Goal: Transaction & Acquisition: Purchase product/service

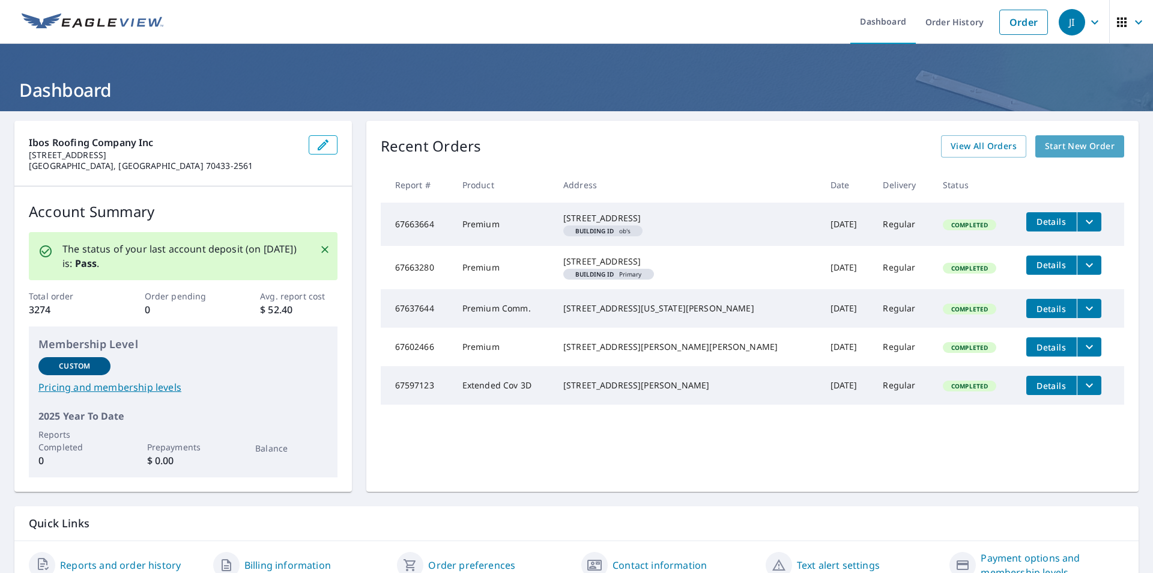
click at [1059, 145] on span "Start New Order" at bounding box center [1080, 146] width 70 height 15
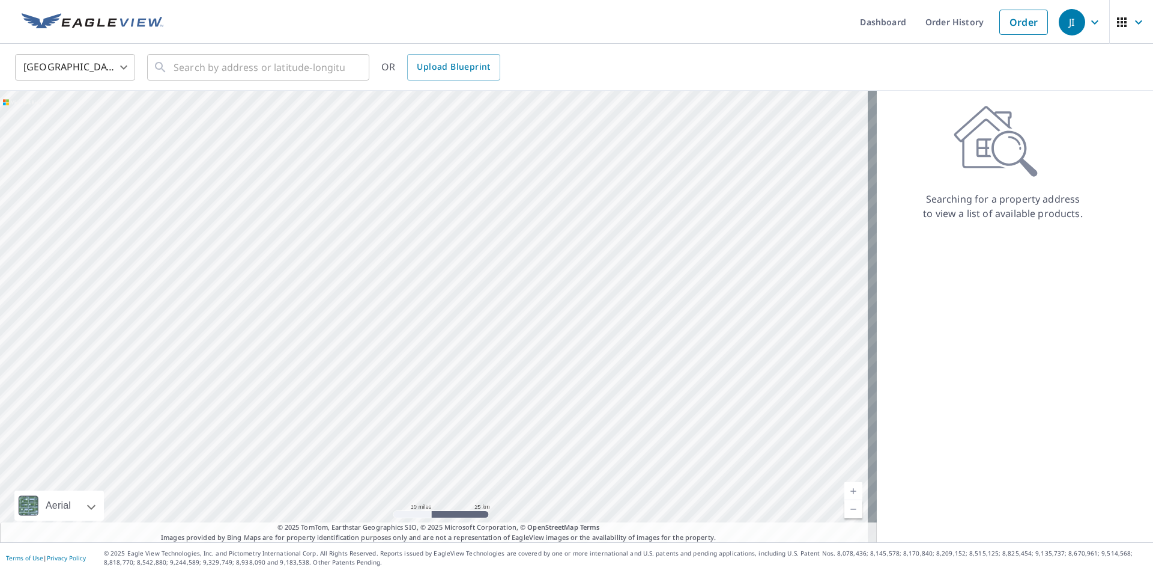
drag, startPoint x: 502, startPoint y: 399, endPoint x: 418, endPoint y: 105, distance: 305.6
click at [418, 105] on div at bounding box center [438, 316] width 877 height 451
drag, startPoint x: 485, startPoint y: 276, endPoint x: 377, endPoint y: 200, distance: 132.3
click at [377, 200] on div at bounding box center [438, 316] width 877 height 451
drag, startPoint x: 400, startPoint y: 242, endPoint x: 539, endPoint y: 274, distance: 143.0
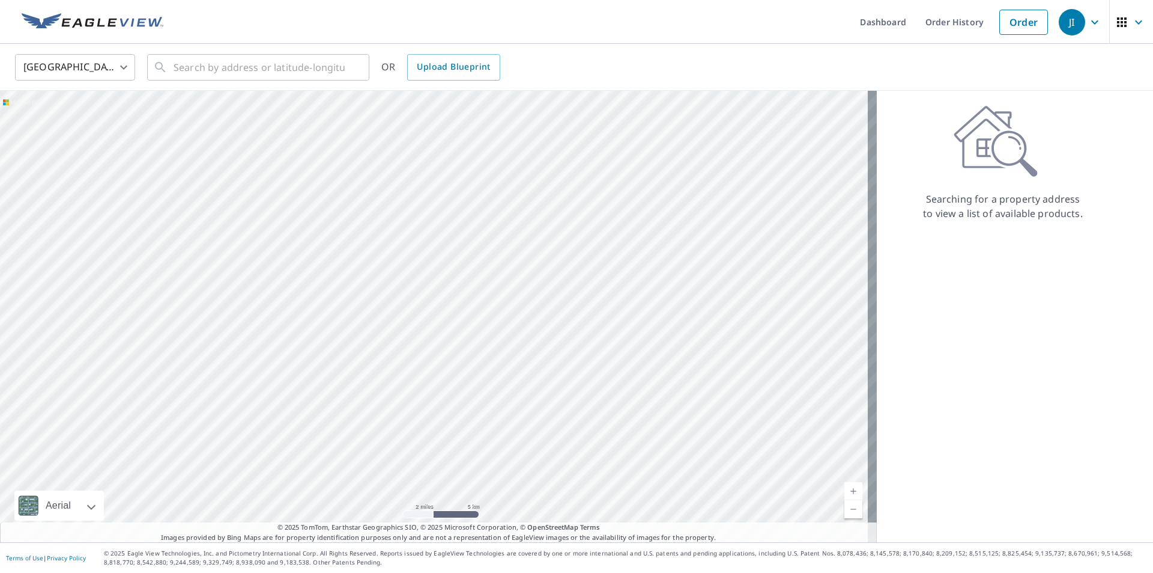
click at [539, 274] on div at bounding box center [438, 316] width 877 height 451
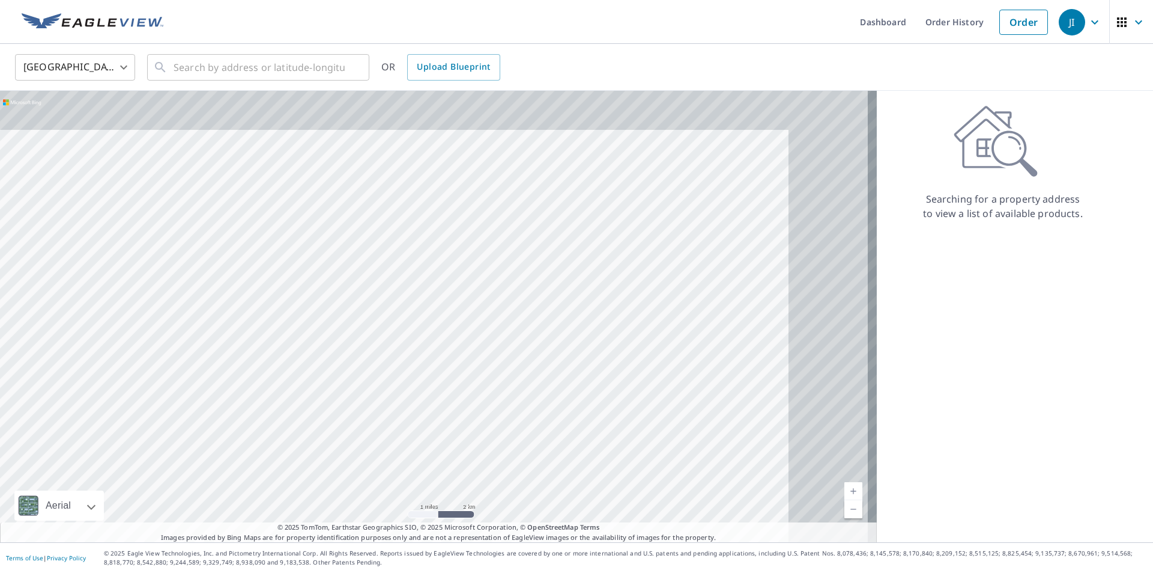
drag, startPoint x: 588, startPoint y: 252, endPoint x: 169, endPoint y: 288, distance: 420.3
click at [169, 288] on div at bounding box center [438, 316] width 877 height 451
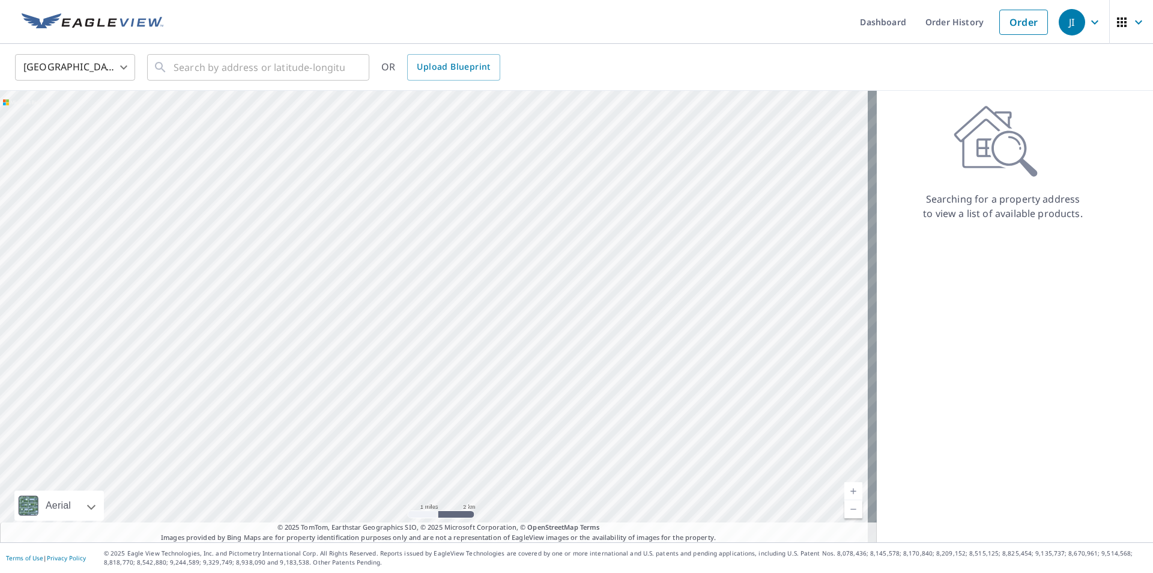
drag, startPoint x: 416, startPoint y: 287, endPoint x: 201, endPoint y: 278, distance: 215.3
click at [201, 278] on div at bounding box center [438, 316] width 877 height 451
drag, startPoint x: 529, startPoint y: 235, endPoint x: 276, endPoint y: 313, distance: 264.1
click at [276, 313] on div at bounding box center [438, 316] width 877 height 451
drag, startPoint x: 497, startPoint y: 273, endPoint x: 518, endPoint y: 290, distance: 26.9
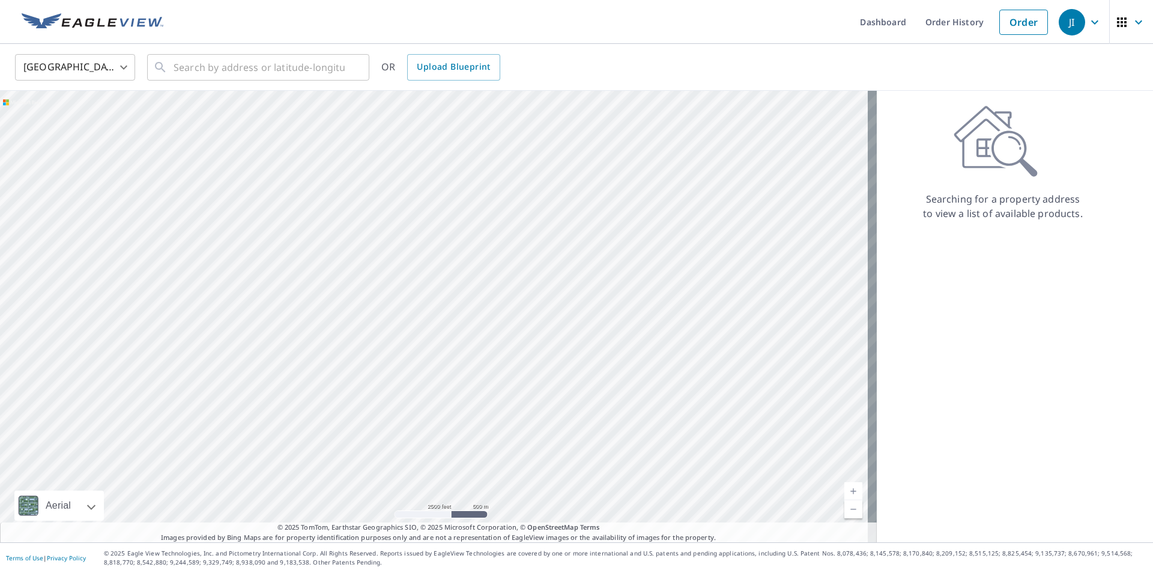
click at [518, 290] on div at bounding box center [438, 316] width 877 height 451
drag, startPoint x: 450, startPoint y: 194, endPoint x: 502, endPoint y: 183, distance: 53.5
click at [502, 183] on div at bounding box center [438, 316] width 877 height 451
drag, startPoint x: 494, startPoint y: 216, endPoint x: 469, endPoint y: 184, distance: 40.6
click at [469, 184] on div at bounding box center [438, 316] width 877 height 451
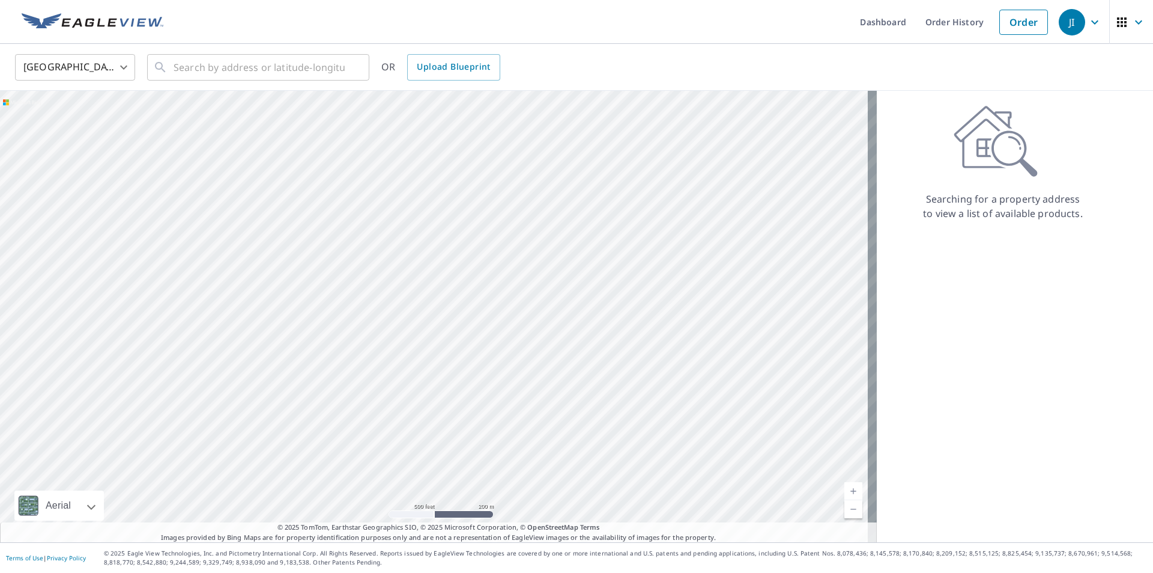
drag, startPoint x: 437, startPoint y: 237, endPoint x: 451, endPoint y: 270, distance: 35.5
click at [451, 270] on div at bounding box center [438, 316] width 877 height 451
drag, startPoint x: 502, startPoint y: 190, endPoint x: 431, endPoint y: 183, distance: 71.8
click at [431, 183] on div at bounding box center [438, 316] width 877 height 451
drag, startPoint x: 519, startPoint y: 308, endPoint x: 455, endPoint y: 130, distance: 189.1
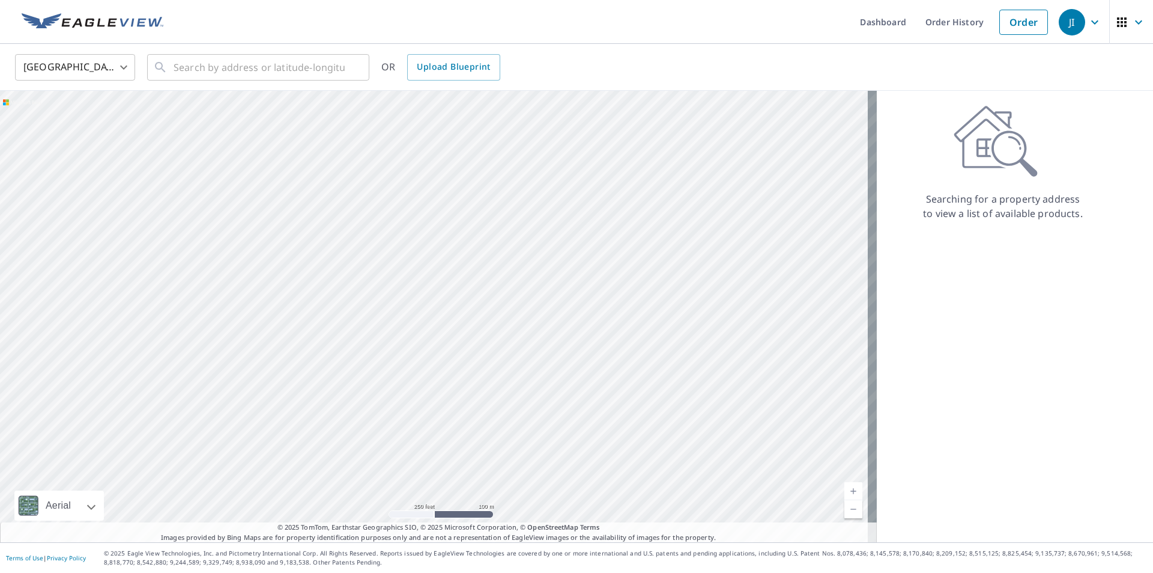
click at [455, 130] on div at bounding box center [438, 316] width 877 height 451
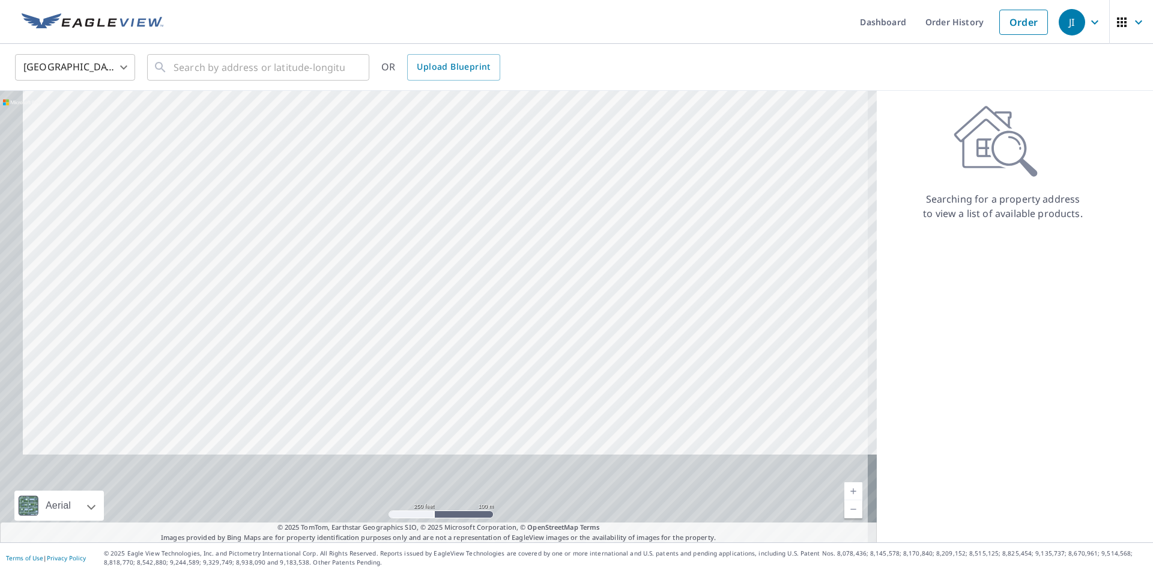
drag, startPoint x: 491, startPoint y: 271, endPoint x: 515, endPoint y: 132, distance: 141.4
click at [515, 132] on div at bounding box center [438, 316] width 877 height 451
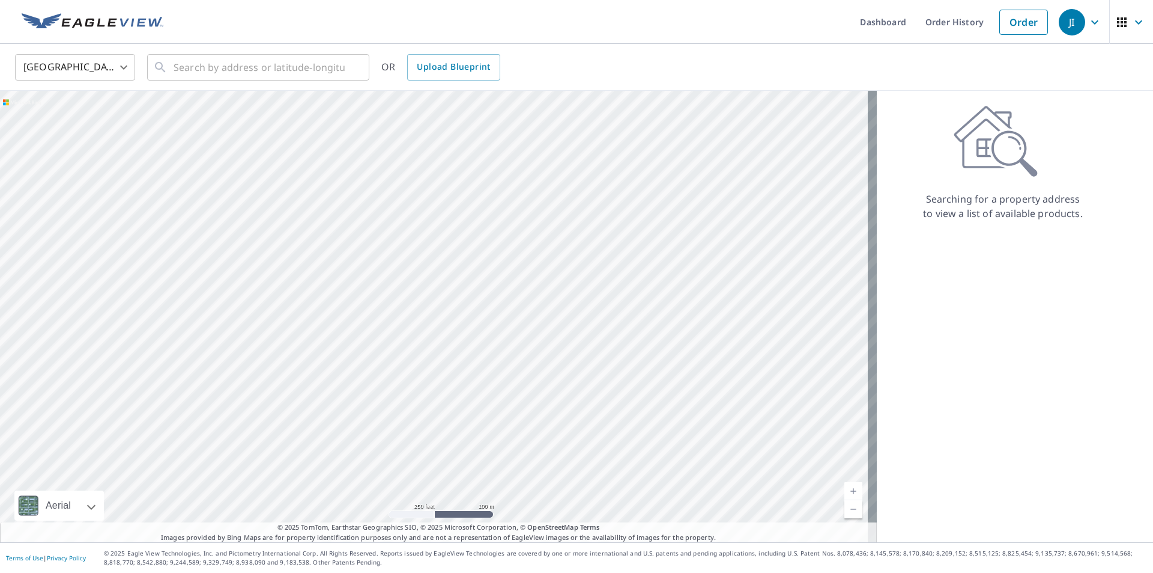
drag, startPoint x: 395, startPoint y: 226, endPoint x: 515, endPoint y: 127, distance: 154.9
click at [515, 127] on div at bounding box center [438, 316] width 877 height 451
drag, startPoint x: 486, startPoint y: 263, endPoint x: 511, endPoint y: 270, distance: 25.5
click at [511, 270] on div at bounding box center [438, 316] width 877 height 451
drag, startPoint x: 468, startPoint y: 252, endPoint x: 482, endPoint y: 300, distance: 49.4
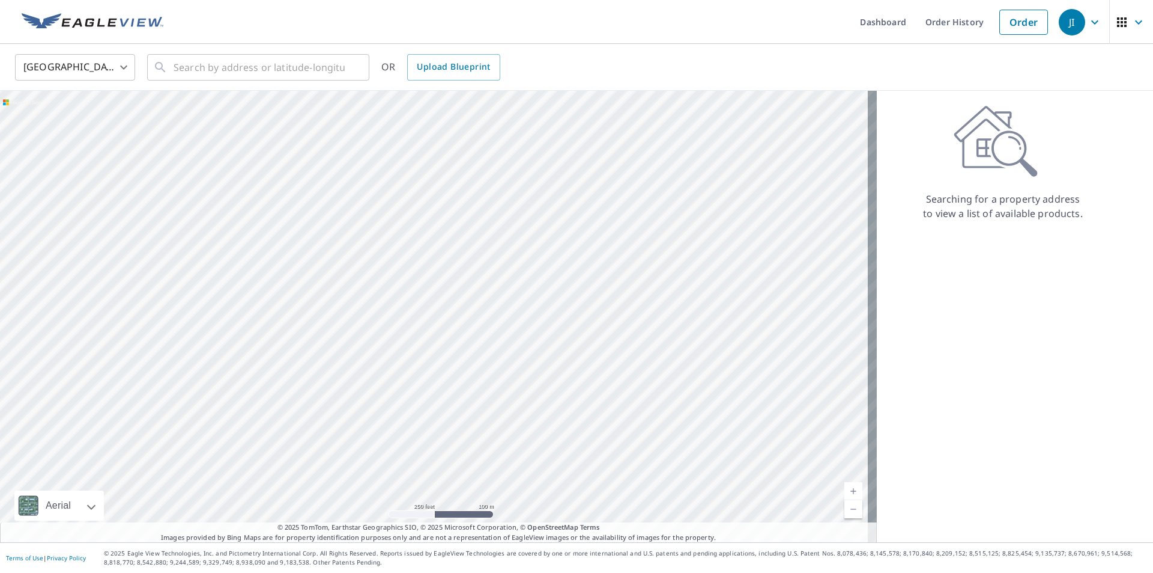
click at [482, 300] on div at bounding box center [438, 316] width 877 height 451
drag, startPoint x: 439, startPoint y: 313, endPoint x: 468, endPoint y: 237, distance: 81.6
click at [468, 237] on div at bounding box center [438, 316] width 877 height 451
drag, startPoint x: 469, startPoint y: 252, endPoint x: 492, endPoint y: 247, distance: 23.3
drag, startPoint x: 464, startPoint y: 245, endPoint x: 509, endPoint y: 178, distance: 80.5
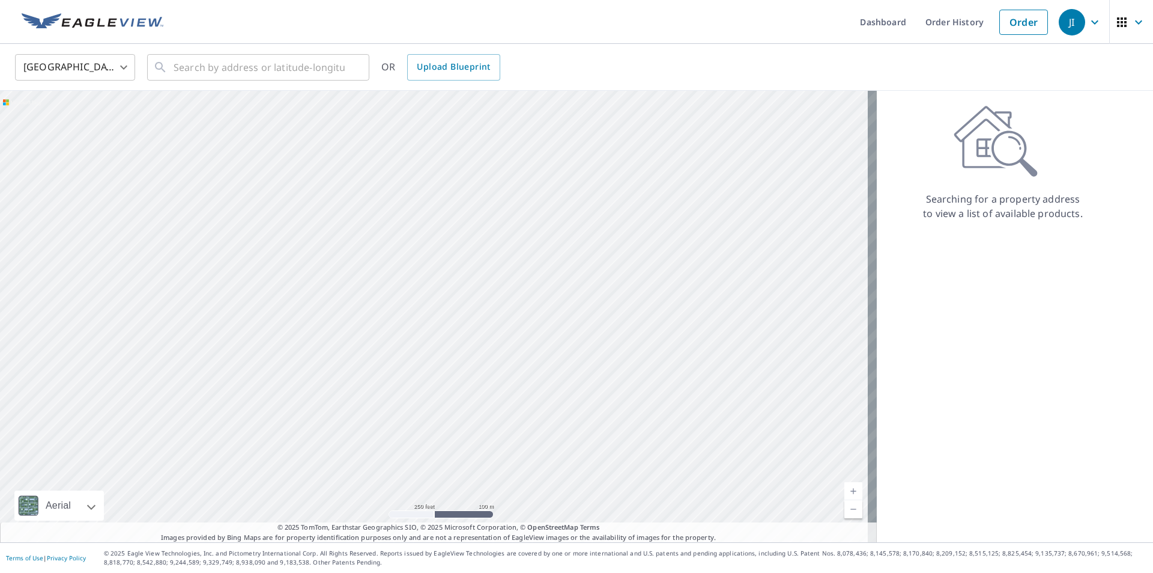
click at [509, 178] on div at bounding box center [438, 316] width 877 height 451
drag, startPoint x: 404, startPoint y: 210, endPoint x: 398, endPoint y: 178, distance: 32.5
click at [398, 178] on div at bounding box center [438, 316] width 877 height 451
drag, startPoint x: 332, startPoint y: 262, endPoint x: 425, endPoint y: 178, distance: 125.1
click at [425, 178] on div at bounding box center [438, 316] width 877 height 451
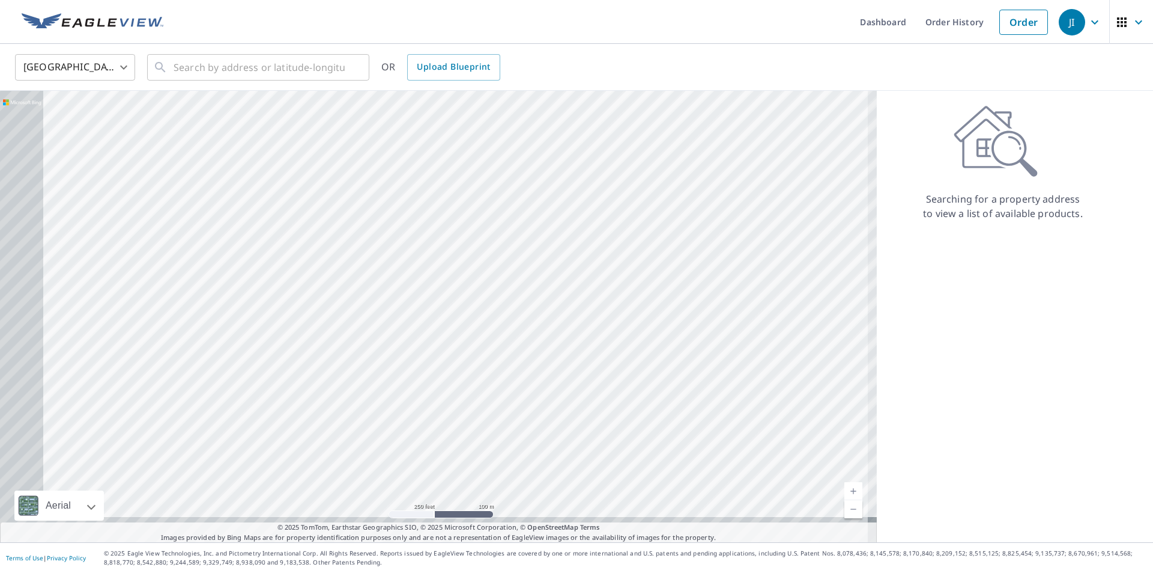
drag, startPoint x: 369, startPoint y: 280, endPoint x: 513, endPoint y: 162, distance: 185.7
click at [513, 162] on div at bounding box center [438, 316] width 877 height 451
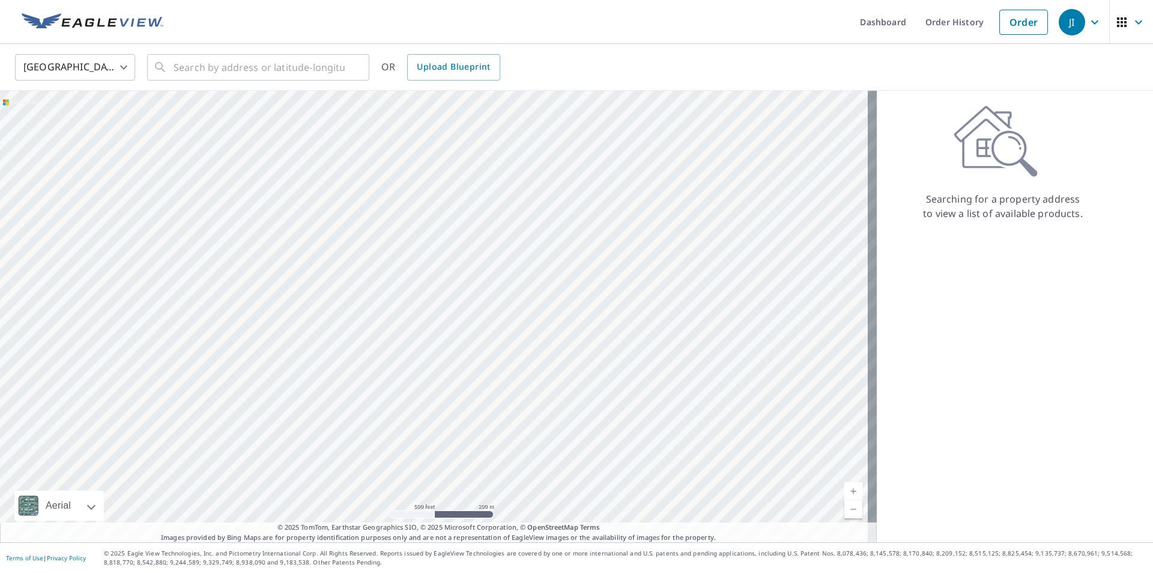
drag, startPoint x: 392, startPoint y: 252, endPoint x: 448, endPoint y: 182, distance: 89.4
click at [448, 182] on div at bounding box center [438, 316] width 877 height 451
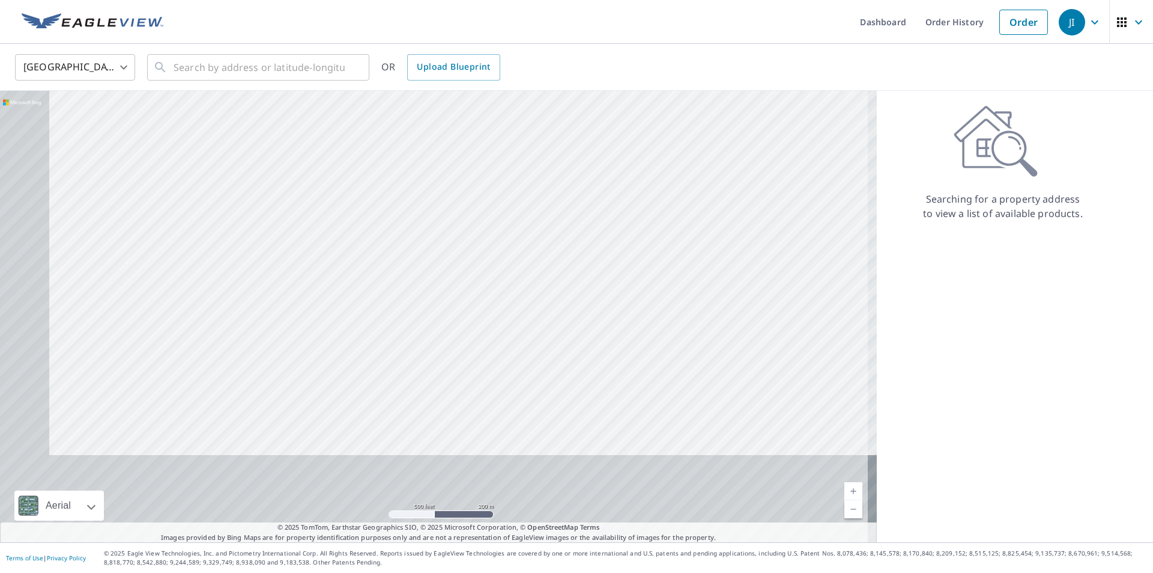
drag, startPoint x: 440, startPoint y: 233, endPoint x: 483, endPoint y: 152, distance: 91.9
click at [483, 152] on div at bounding box center [438, 316] width 877 height 451
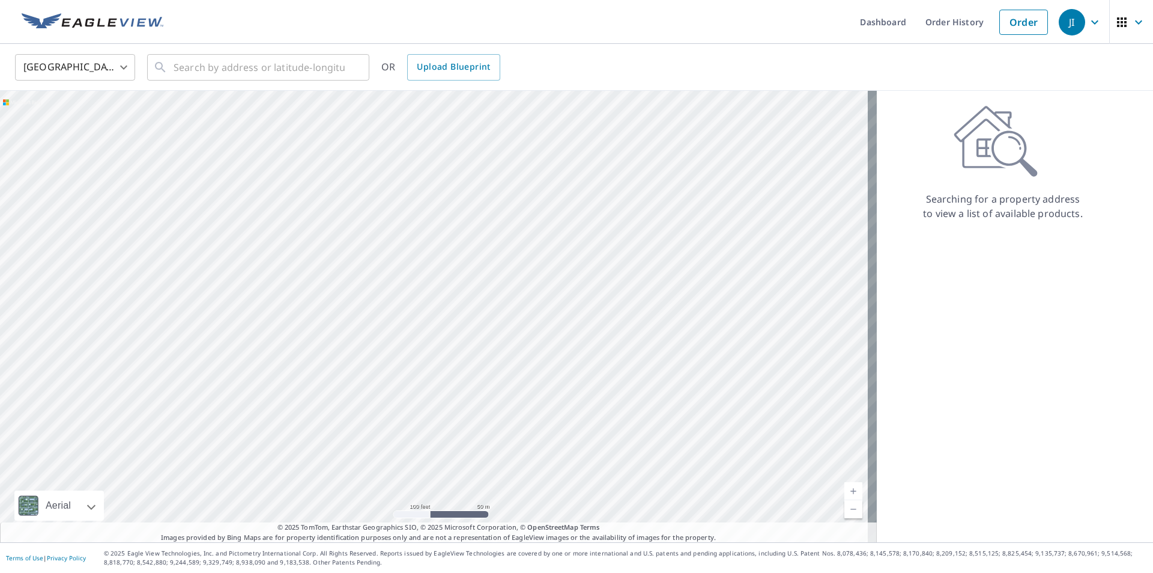
drag, startPoint x: 485, startPoint y: 279, endPoint x: 245, endPoint y: 267, distance: 240.0
click at [245, 267] on div at bounding box center [438, 316] width 877 height 451
drag, startPoint x: 532, startPoint y: 299, endPoint x: 361, endPoint y: 184, distance: 205.8
click at [489, 265] on div at bounding box center [438, 316] width 877 height 451
drag, startPoint x: 367, startPoint y: 355, endPoint x: 314, endPoint y: 202, distance: 162.3
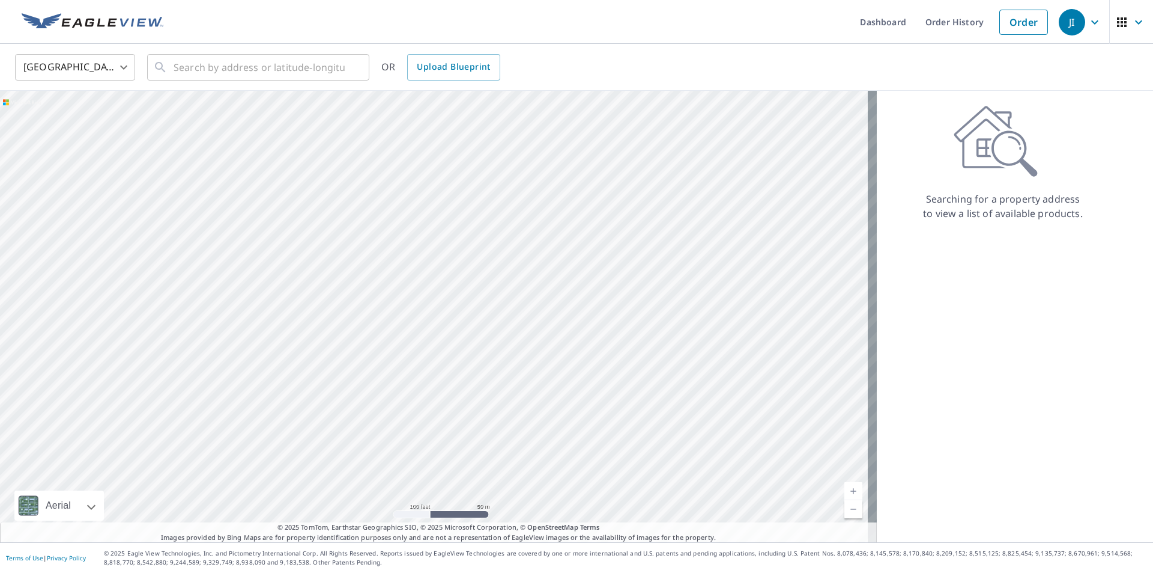
click at [314, 202] on div at bounding box center [438, 316] width 877 height 451
drag, startPoint x: 521, startPoint y: 332, endPoint x: 311, endPoint y: 187, distance: 255.6
click at [311, 187] on div at bounding box center [438, 316] width 877 height 451
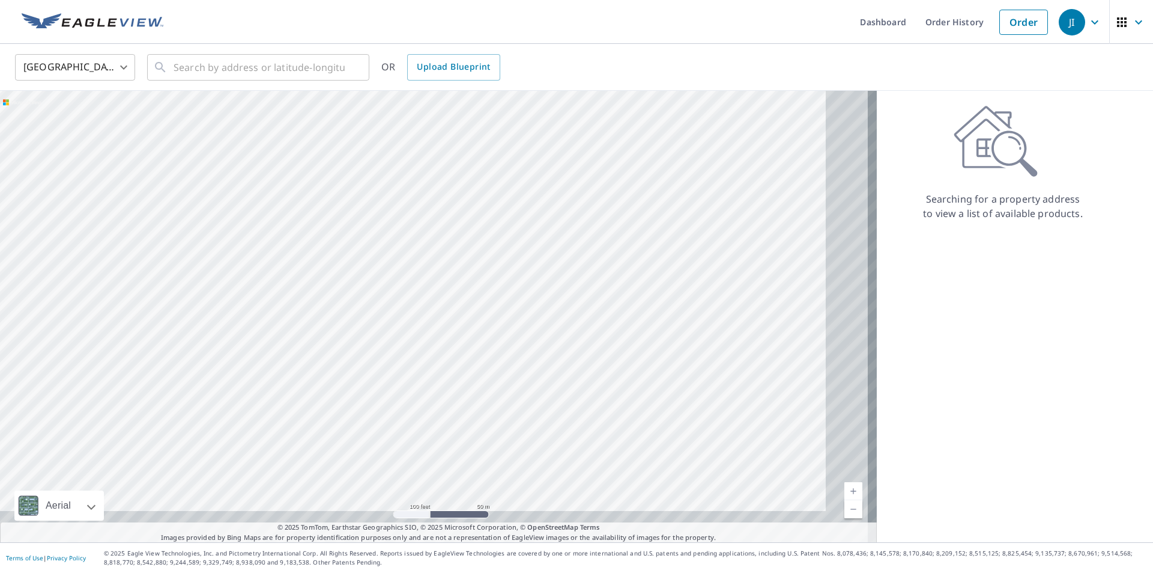
drag, startPoint x: 523, startPoint y: 305, endPoint x: 316, endPoint y: 165, distance: 249.6
click at [316, 165] on div at bounding box center [438, 316] width 877 height 451
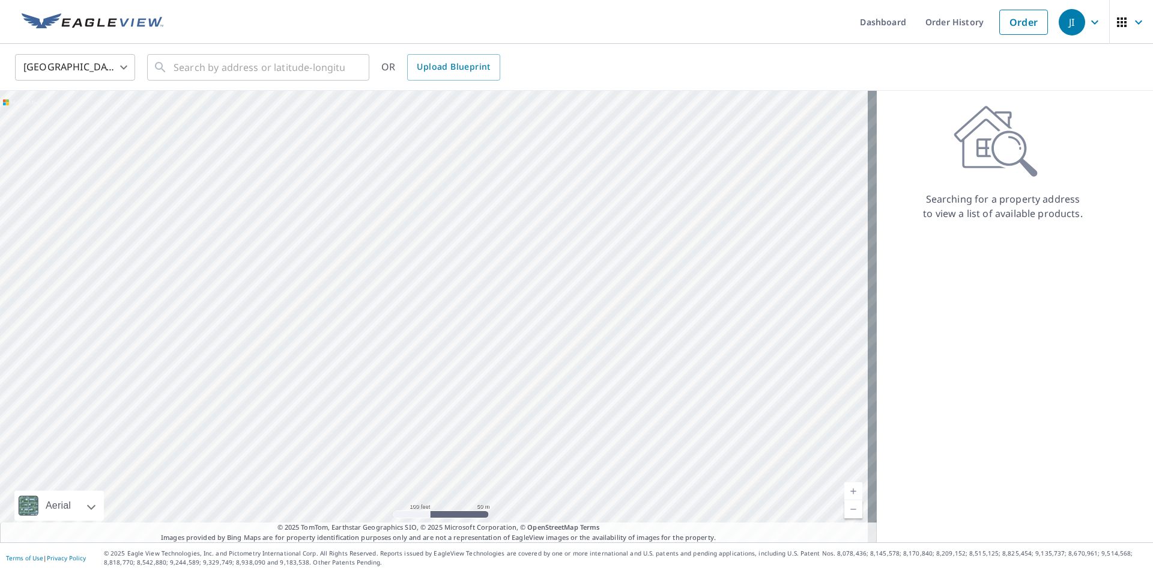
drag, startPoint x: 460, startPoint y: 352, endPoint x: 430, endPoint y: 394, distance: 52.0
click at [430, 394] on div at bounding box center [438, 316] width 877 height 451
drag, startPoint x: 481, startPoint y: 308, endPoint x: 479, endPoint y: 316, distance: 7.9
click at [479, 316] on div at bounding box center [438, 316] width 877 height 451
drag, startPoint x: 399, startPoint y: 304, endPoint x: 383, endPoint y: 300, distance: 16.0
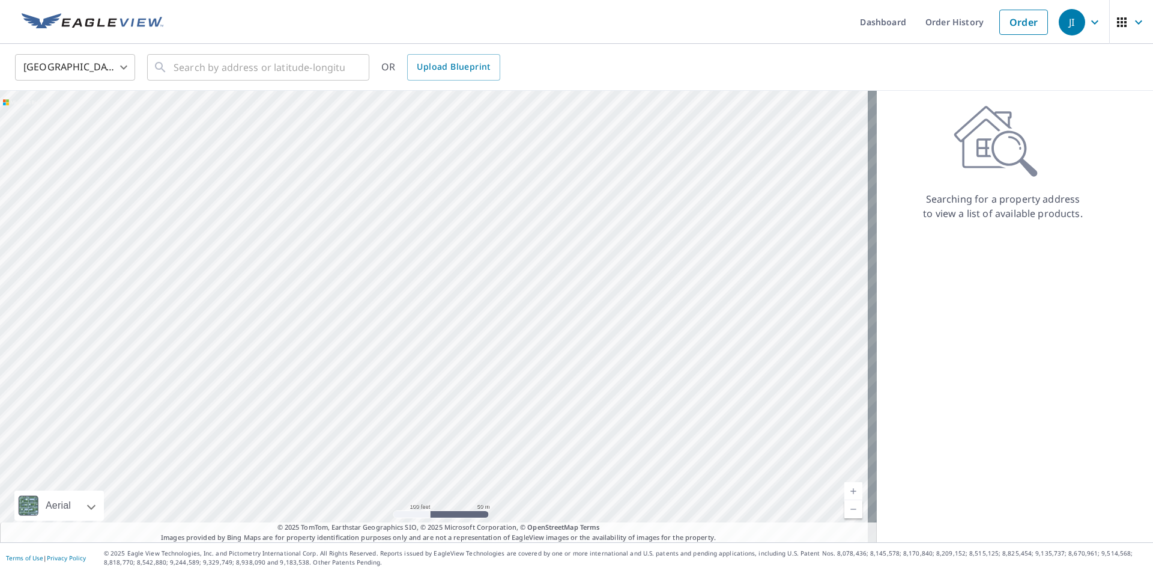
click at [383, 300] on div at bounding box center [438, 316] width 877 height 451
drag, startPoint x: 407, startPoint y: 284, endPoint x: 410, endPoint y: 233, distance: 50.6
click at [410, 233] on div at bounding box center [438, 316] width 877 height 451
drag, startPoint x: 427, startPoint y: 152, endPoint x: 424, endPoint y: 356, distance: 203.7
click at [424, 356] on div at bounding box center [438, 316] width 877 height 451
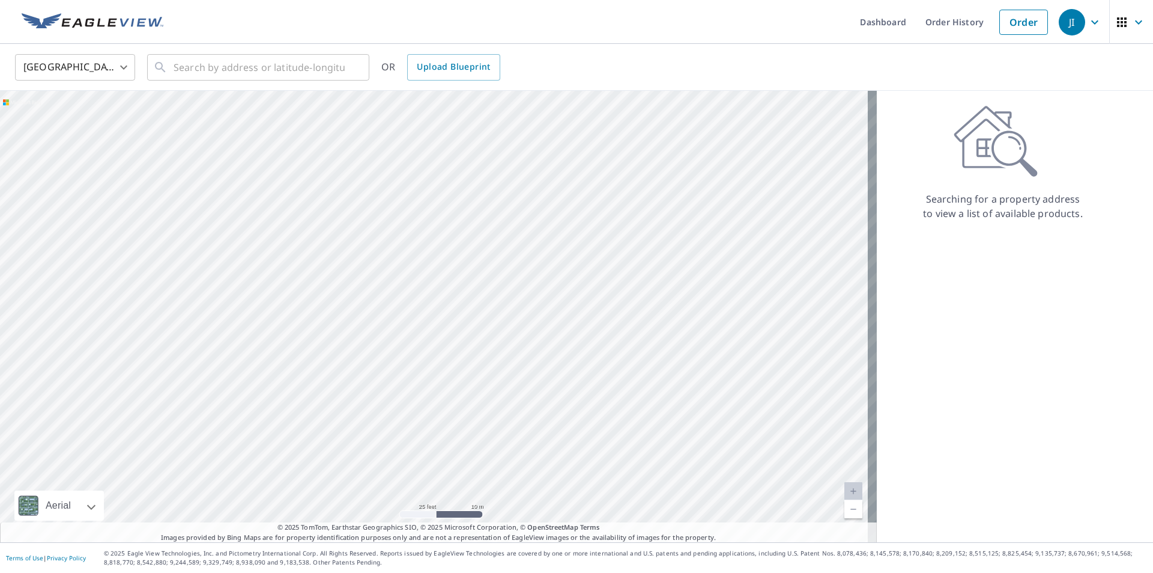
click at [457, 270] on div at bounding box center [438, 316] width 877 height 451
drag, startPoint x: 533, startPoint y: 371, endPoint x: 530, endPoint y: 225, distance: 146.6
click at [530, 225] on div at bounding box center [438, 316] width 877 height 451
drag, startPoint x: 642, startPoint y: 354, endPoint x: 631, endPoint y: 299, distance: 56.3
click at [631, 299] on div at bounding box center [438, 316] width 877 height 451
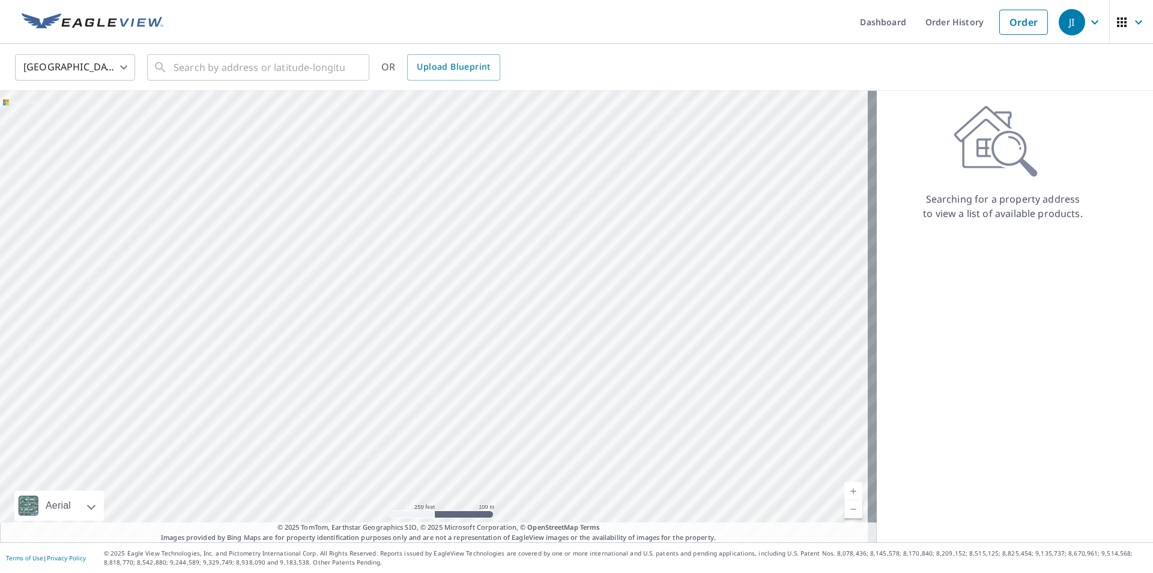
drag, startPoint x: 548, startPoint y: 254, endPoint x: 469, endPoint y: 406, distance: 170.9
click at [469, 406] on div at bounding box center [438, 316] width 877 height 451
click at [496, 354] on div at bounding box center [438, 316] width 877 height 451
drag, startPoint x: 475, startPoint y: 351, endPoint x: 549, endPoint y: 210, distance: 160.2
click at [549, 211] on div at bounding box center [438, 316] width 877 height 451
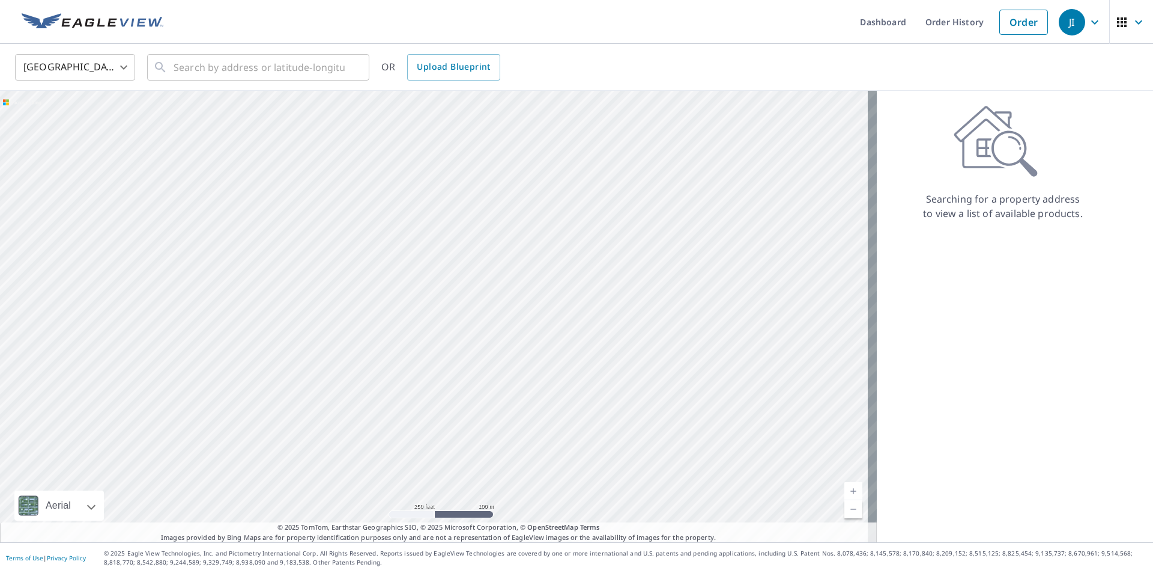
drag, startPoint x: 442, startPoint y: 223, endPoint x: 485, endPoint y: 144, distance: 90.0
click at [485, 144] on div at bounding box center [438, 316] width 877 height 451
drag, startPoint x: 430, startPoint y: 314, endPoint x: 341, endPoint y: 129, distance: 204.7
click at [341, 129] on div at bounding box center [438, 316] width 877 height 451
drag, startPoint x: 532, startPoint y: 208, endPoint x: 553, endPoint y: 112, distance: 98.4
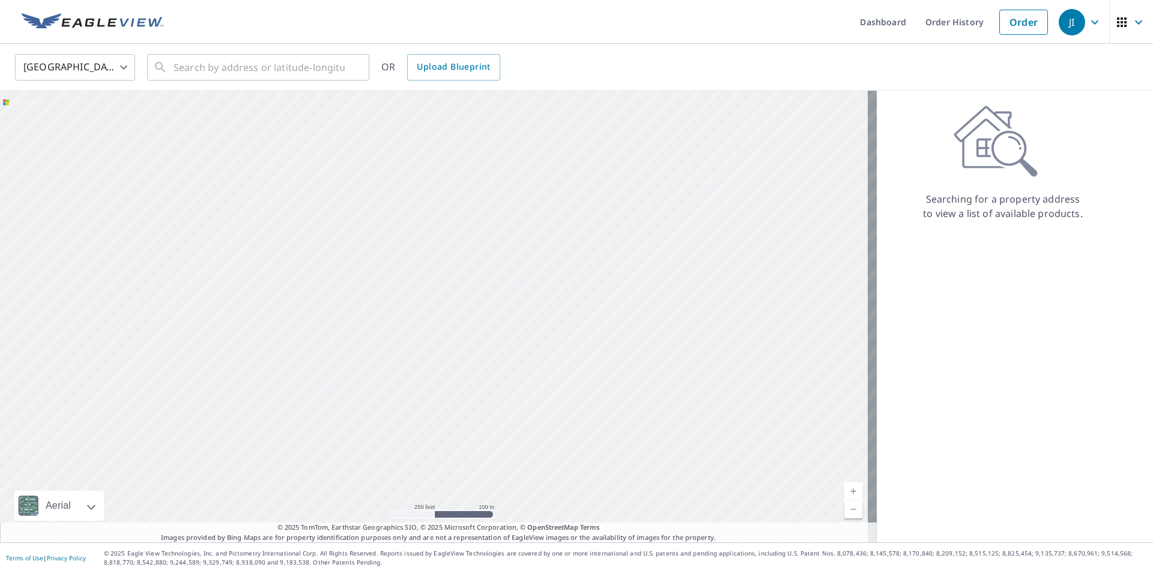
click at [553, 114] on div at bounding box center [438, 316] width 877 height 451
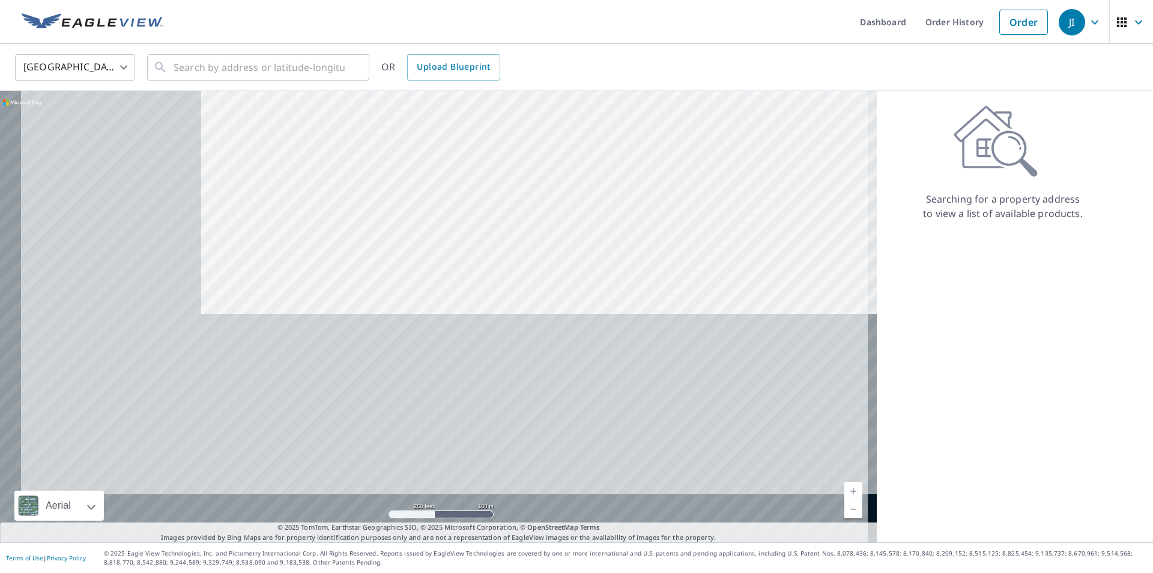
drag, startPoint x: 414, startPoint y: 399, endPoint x: 628, endPoint y: 154, distance: 325.3
click at [628, 154] on div at bounding box center [438, 316] width 877 height 451
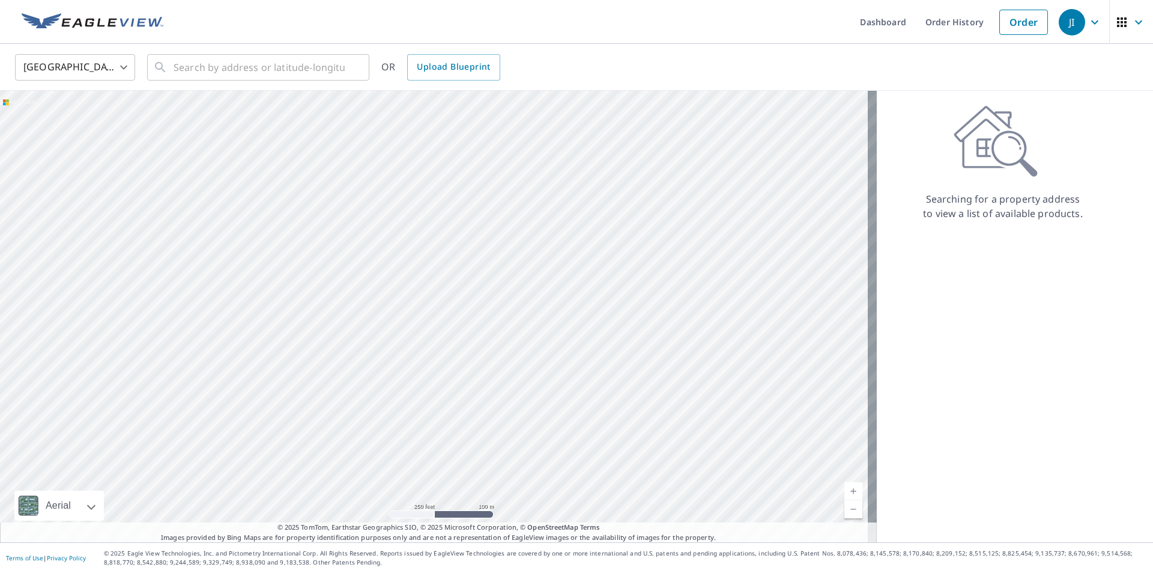
drag, startPoint x: 642, startPoint y: 380, endPoint x: 628, endPoint y: 181, distance: 199.9
click at [628, 181] on div at bounding box center [438, 316] width 877 height 451
drag, startPoint x: 628, startPoint y: 181, endPoint x: 511, endPoint y: 313, distance: 176.6
click at [511, 313] on div at bounding box center [438, 316] width 877 height 451
drag, startPoint x: 431, startPoint y: 214, endPoint x: 519, endPoint y: 347, distance: 159.1
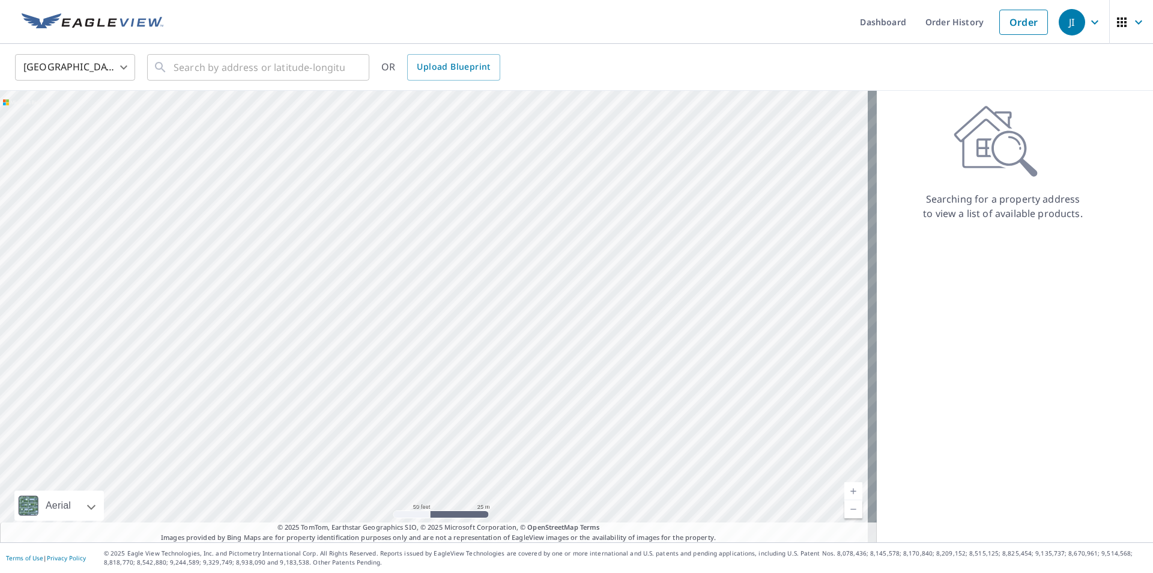
click at [519, 347] on div at bounding box center [438, 316] width 877 height 451
drag, startPoint x: 422, startPoint y: 179, endPoint x: 421, endPoint y: 299, distance: 120.2
click at [421, 299] on div at bounding box center [438, 316] width 877 height 451
drag, startPoint x: 357, startPoint y: 185, endPoint x: 377, endPoint y: 255, distance: 72.9
click at [377, 255] on div at bounding box center [438, 316] width 877 height 451
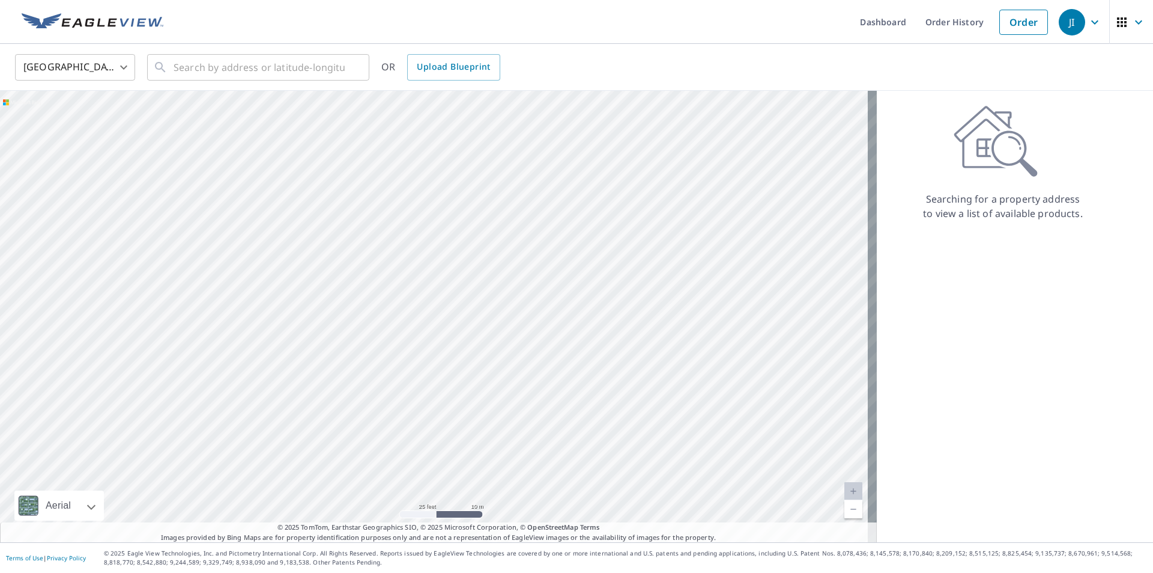
drag, startPoint x: 382, startPoint y: 297, endPoint x: 390, endPoint y: 234, distance: 63.6
click at [390, 234] on div at bounding box center [438, 316] width 877 height 451
drag, startPoint x: 521, startPoint y: 281, endPoint x: 530, endPoint y: 307, distance: 27.4
click at [530, 307] on div at bounding box center [438, 316] width 877 height 451
click at [406, 289] on div at bounding box center [438, 316] width 877 height 451
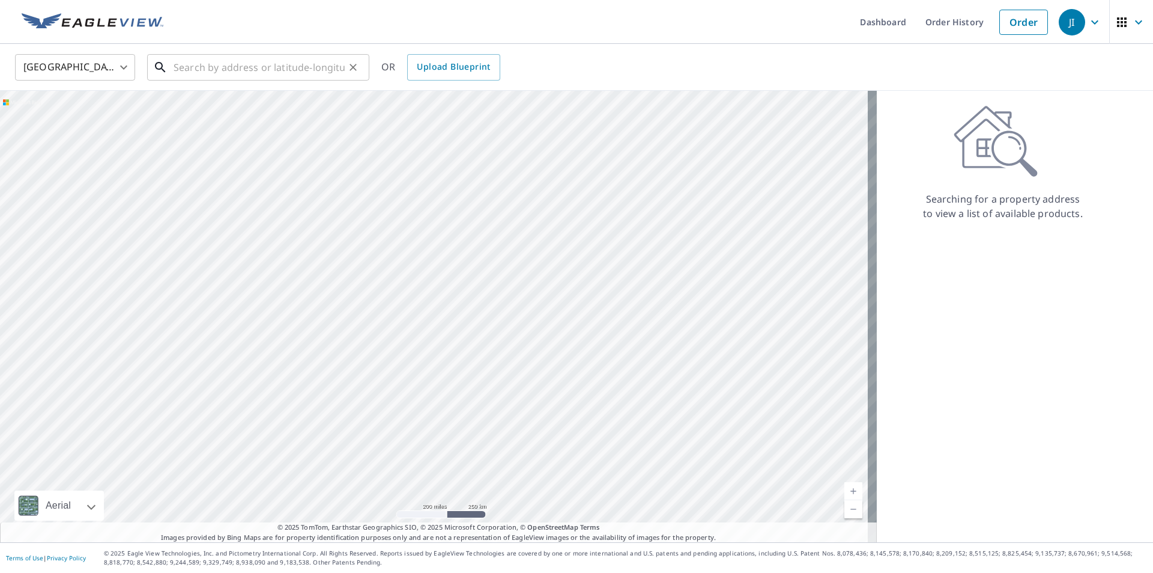
click at [243, 76] on input "text" at bounding box center [259, 67] width 171 height 34
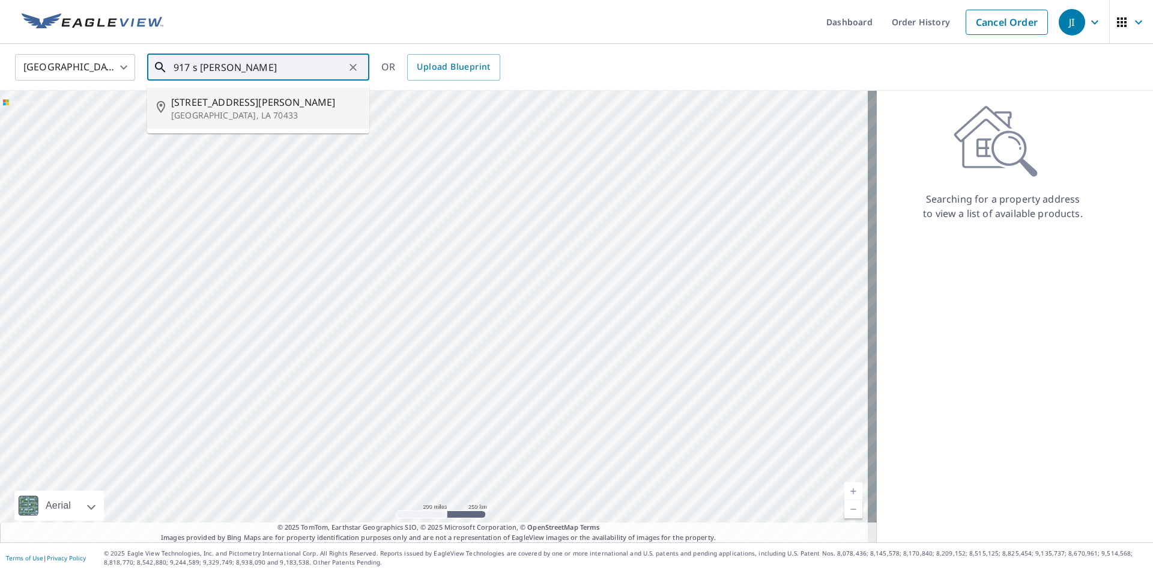
click at [216, 106] on span "[STREET_ADDRESS][PERSON_NAME]" at bounding box center [265, 102] width 189 height 14
type input "[STREET_ADDRESS][PERSON_NAME][PERSON_NAME]"
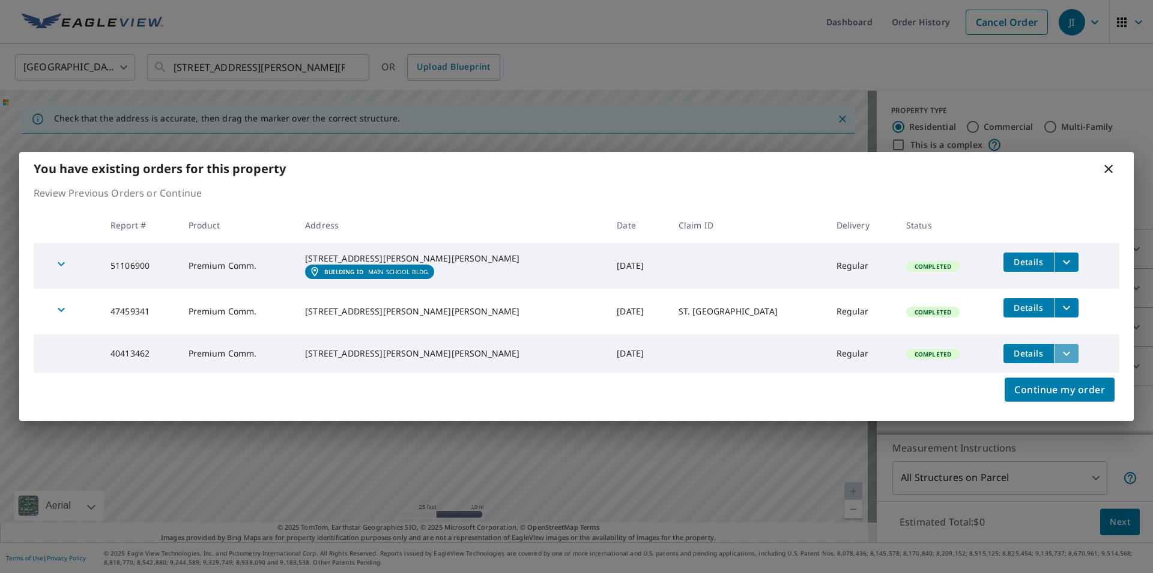
click at [1065, 350] on icon "filesDropdownBtn-40413462" at bounding box center [1067, 353] width 14 height 14
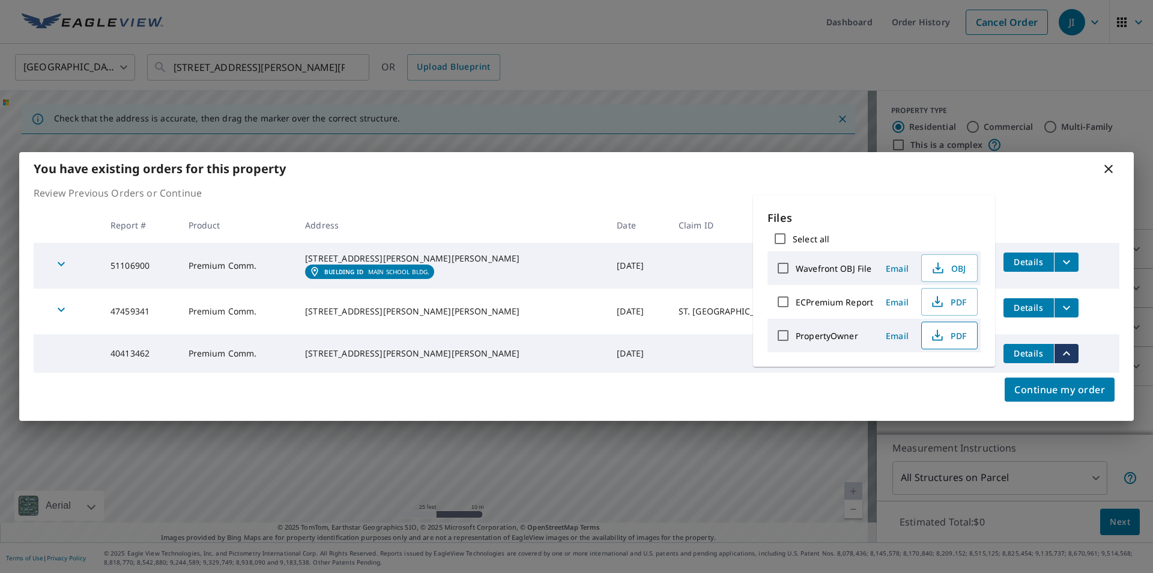
click at [956, 337] on span "PDF" at bounding box center [948, 335] width 38 height 14
click at [692, 380] on div "Continue my order" at bounding box center [576, 396] width 1115 height 48
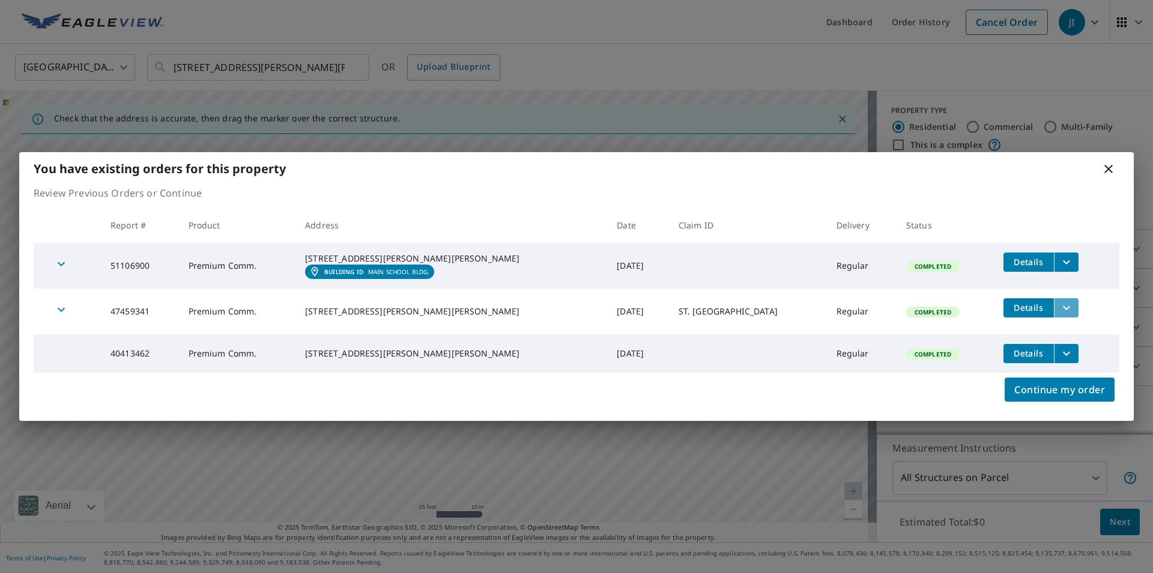
click at [1063, 309] on icon "filesDropdownBtn-47459341" at bounding box center [1066, 307] width 7 height 4
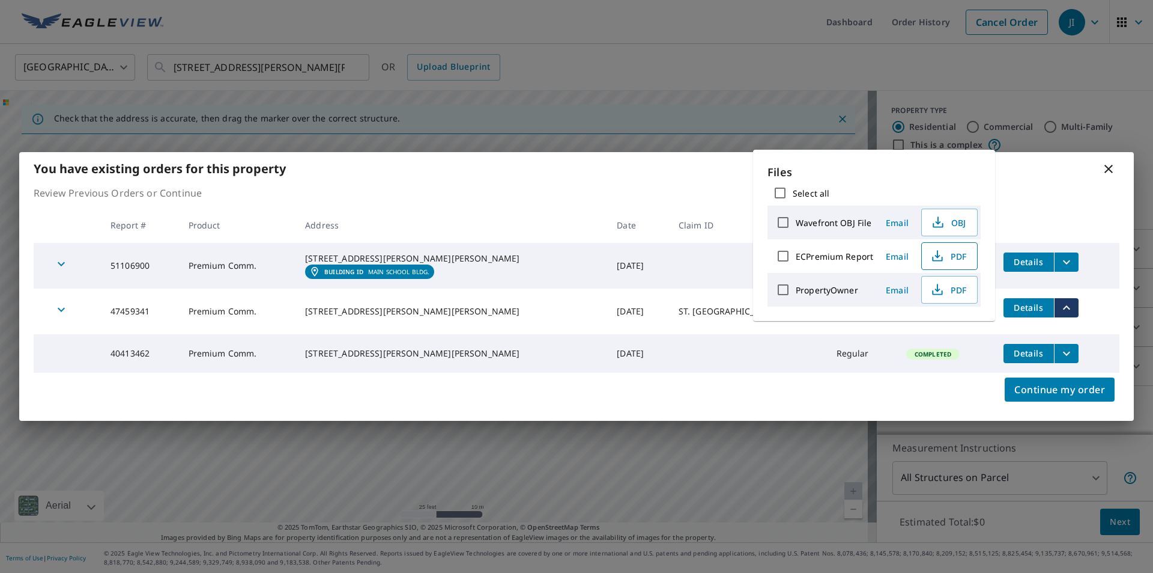
click at [952, 258] on span "PDF" at bounding box center [948, 256] width 38 height 14
click at [1068, 361] on button "filesDropdownBtn-40413462" at bounding box center [1066, 353] width 25 height 19
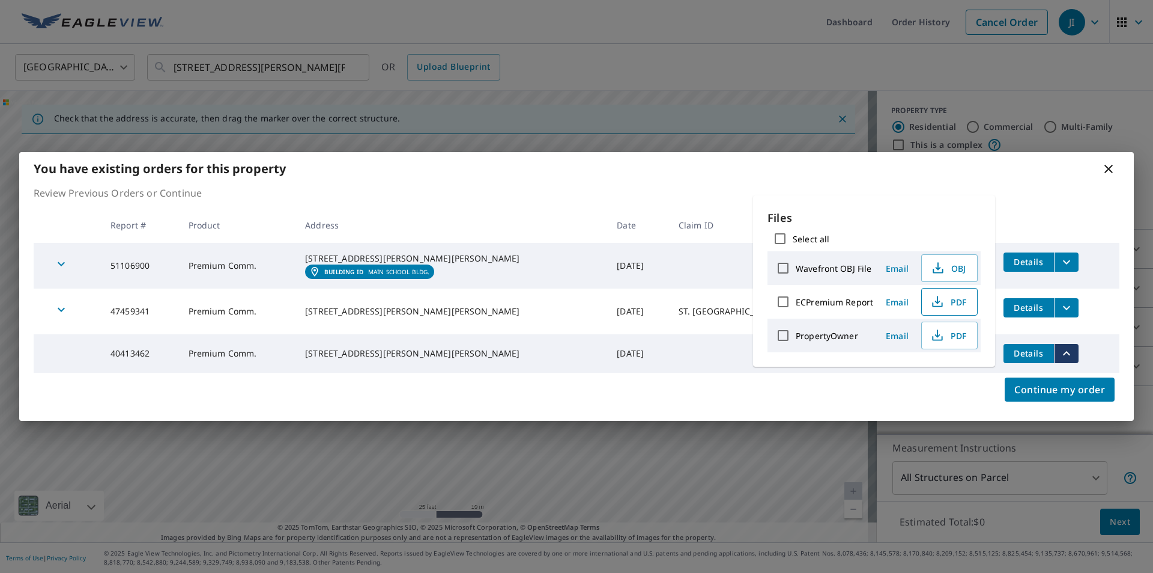
click at [959, 306] on span "PDF" at bounding box center [948, 301] width 38 height 14
click at [1110, 165] on icon at bounding box center [1109, 169] width 8 height 8
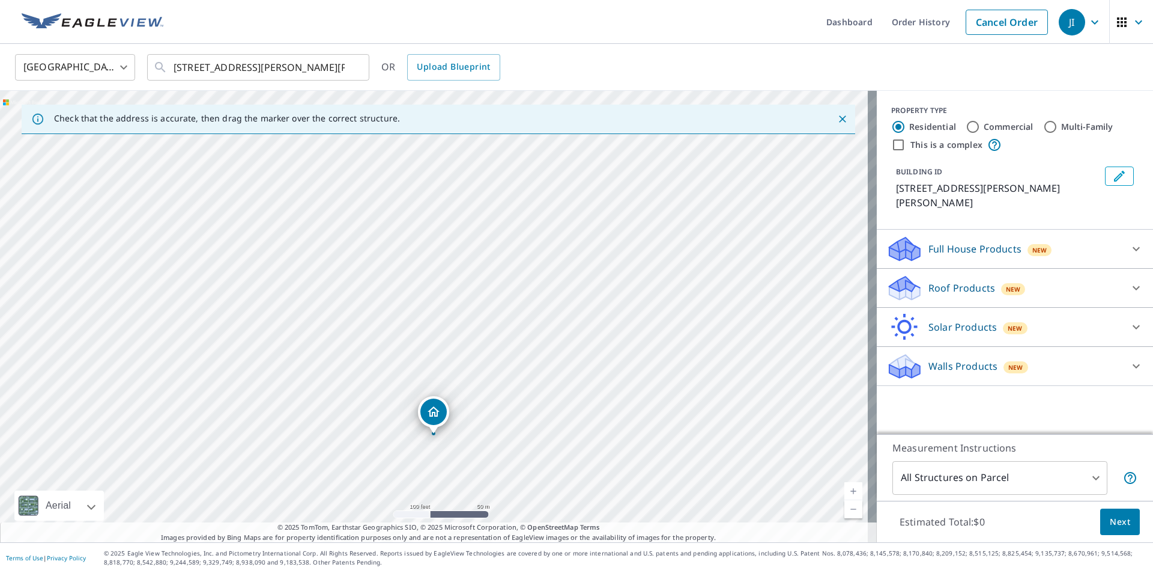
drag, startPoint x: 553, startPoint y: 240, endPoint x: 529, endPoint y: 354, distance: 116.8
click at [529, 354] on div "[STREET_ADDRESS][PERSON_NAME][PERSON_NAME]" at bounding box center [438, 316] width 877 height 451
drag, startPoint x: 442, startPoint y: 394, endPoint x: 595, endPoint y: 199, distance: 247.7
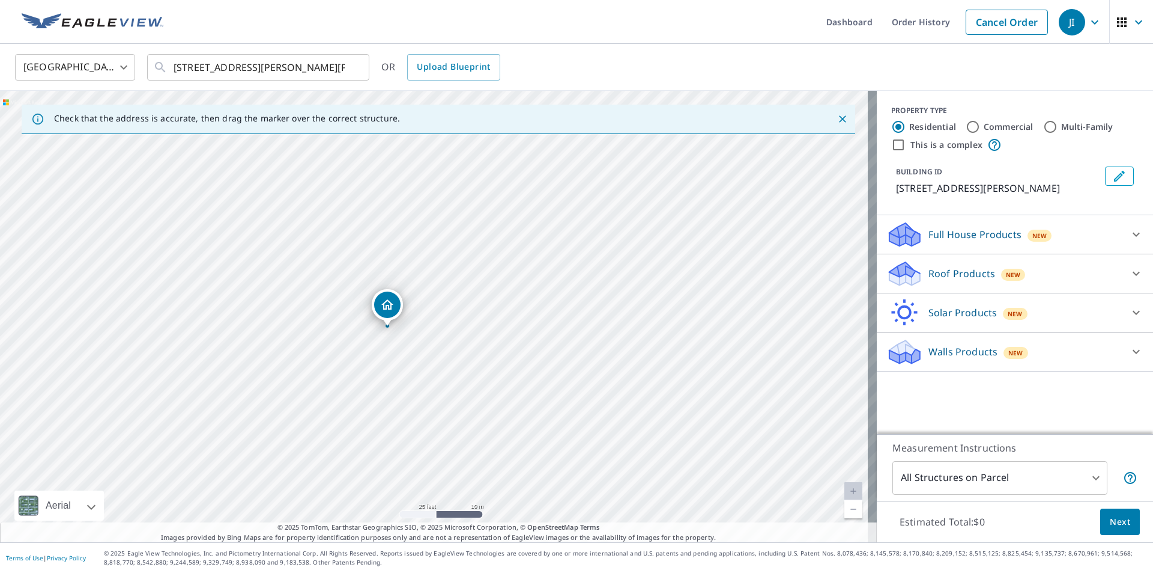
drag, startPoint x: 428, startPoint y: 308, endPoint x: 445, endPoint y: 342, distance: 38.4
click at [451, 348] on div "[STREET_ADDRESS][PERSON_NAME]" at bounding box center [438, 316] width 877 height 451
drag, startPoint x: 383, startPoint y: 304, endPoint x: 397, endPoint y: 268, distance: 38.8
click at [1129, 229] on icon at bounding box center [1136, 234] width 14 height 14
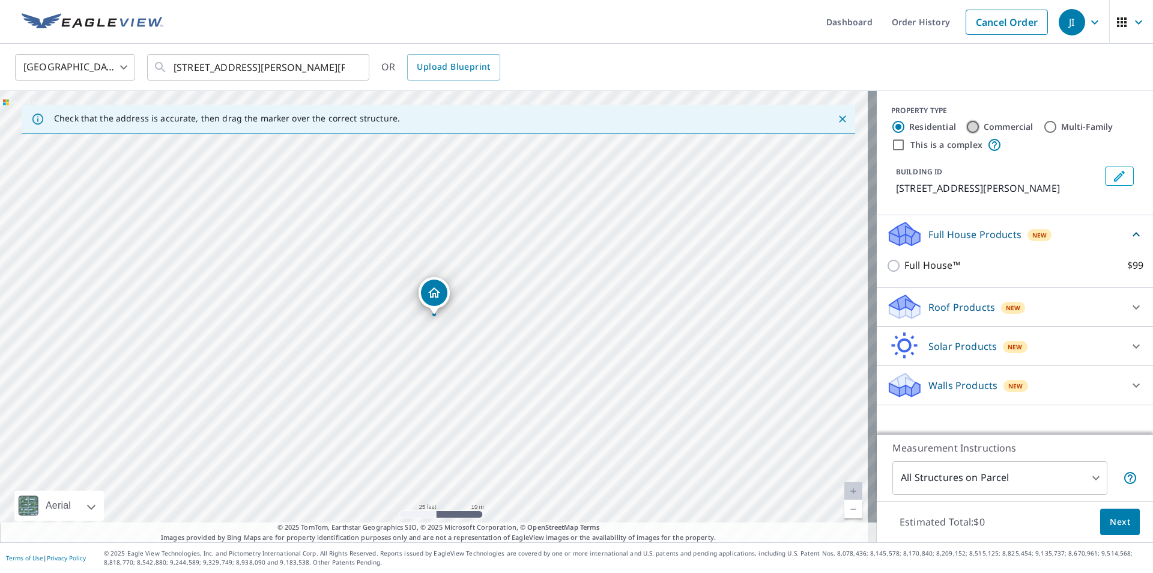
click at [966, 128] on input "Commercial" at bounding box center [973, 127] width 14 height 14
radio input "true"
type input "4"
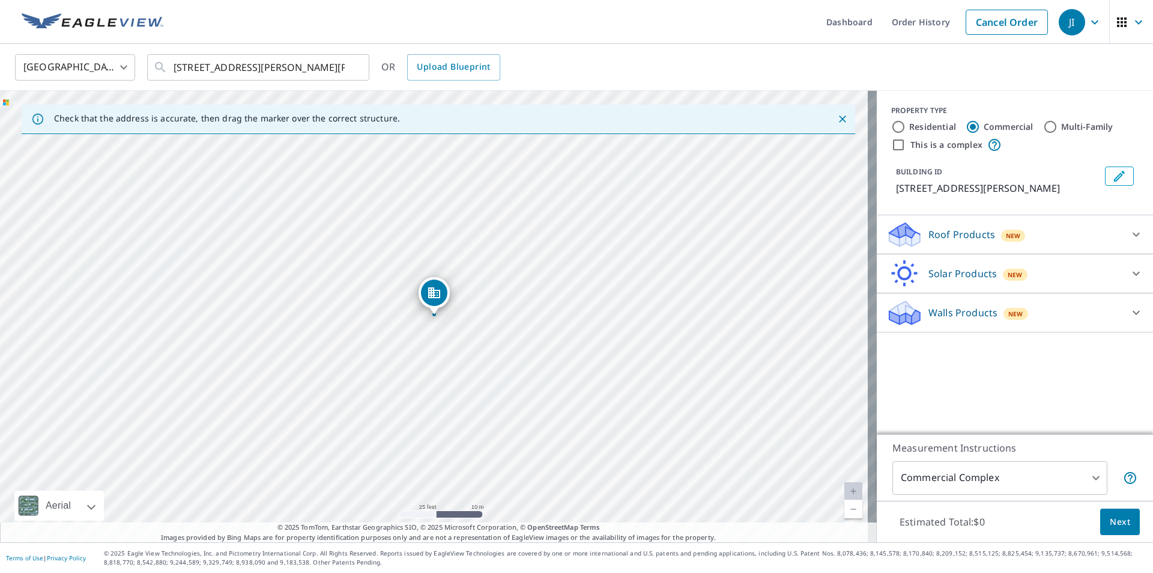
click at [1129, 236] on icon at bounding box center [1136, 234] width 14 height 14
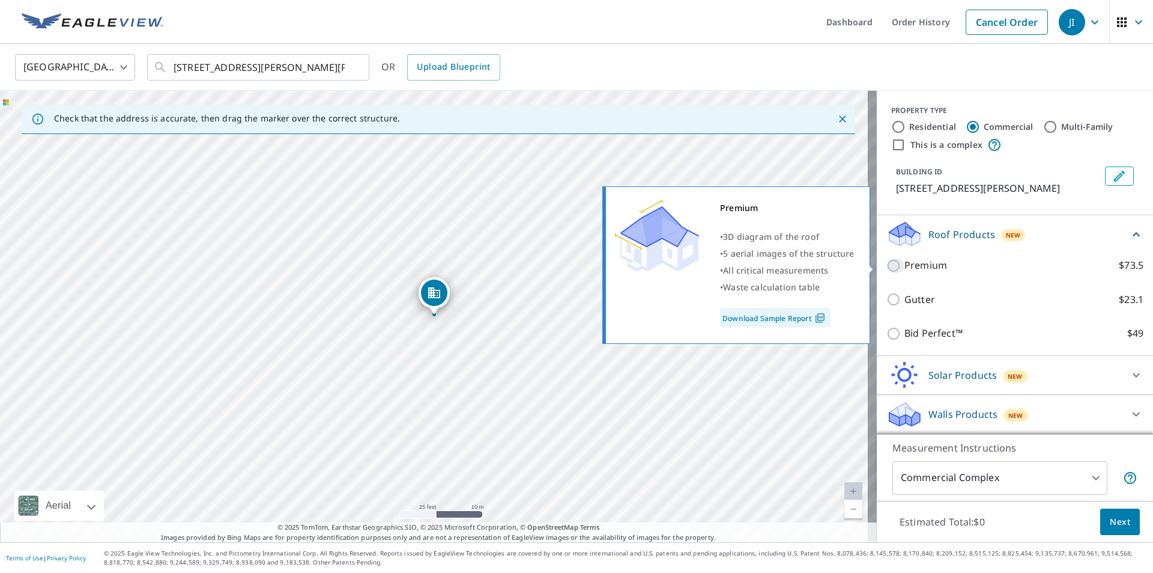
click at [887, 267] on input "Premium $73.5" at bounding box center [896, 265] width 18 height 14
checkbox input "true"
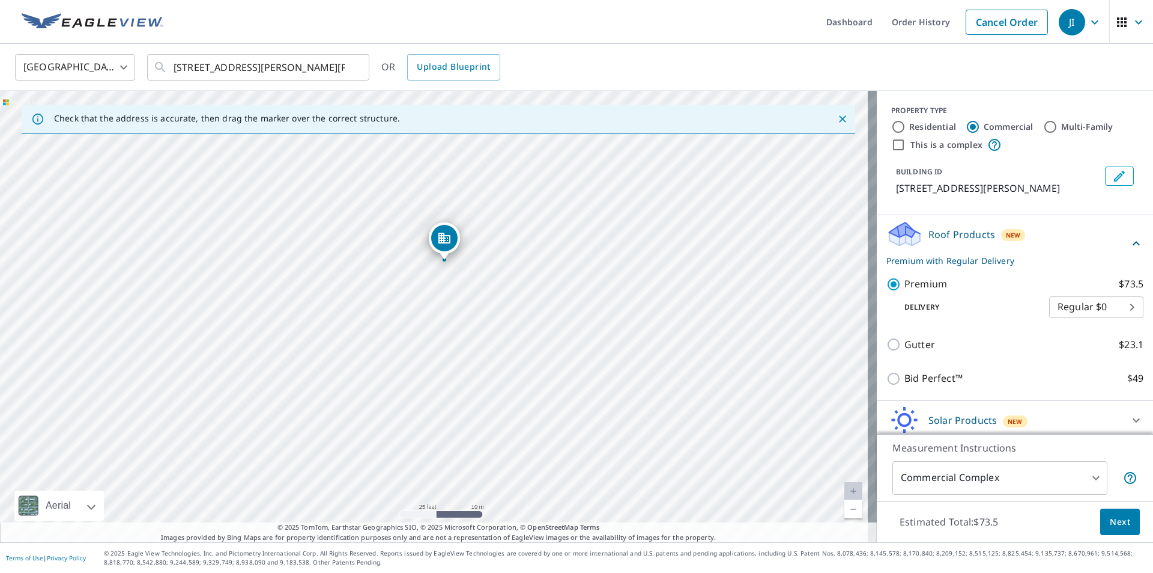
drag, startPoint x: 490, startPoint y: 300, endPoint x: 500, endPoint y: 245, distance: 55.6
click at [500, 245] on div "[STREET_ADDRESS][PERSON_NAME]" at bounding box center [438, 316] width 877 height 451
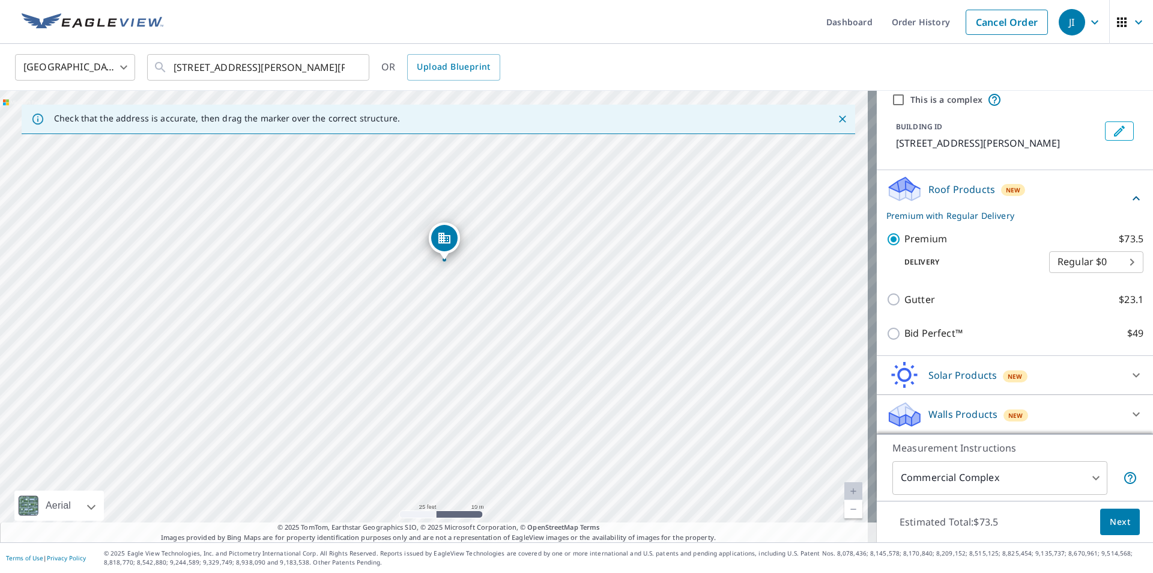
click at [1110, 518] on span "Next" at bounding box center [1120, 521] width 20 height 15
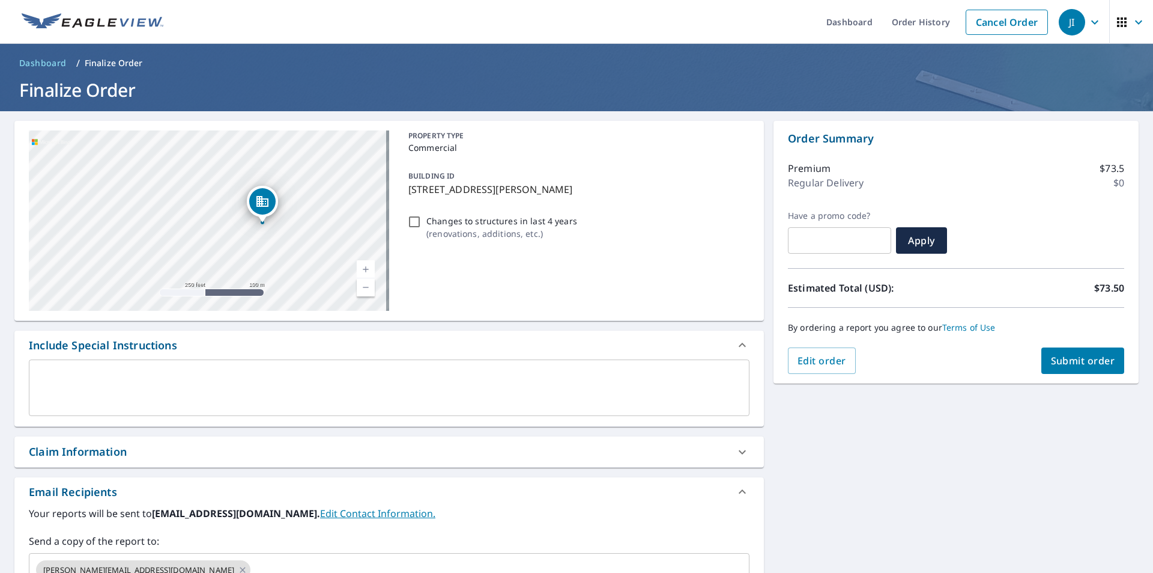
click at [117, 386] on textarea at bounding box center [389, 388] width 704 height 34
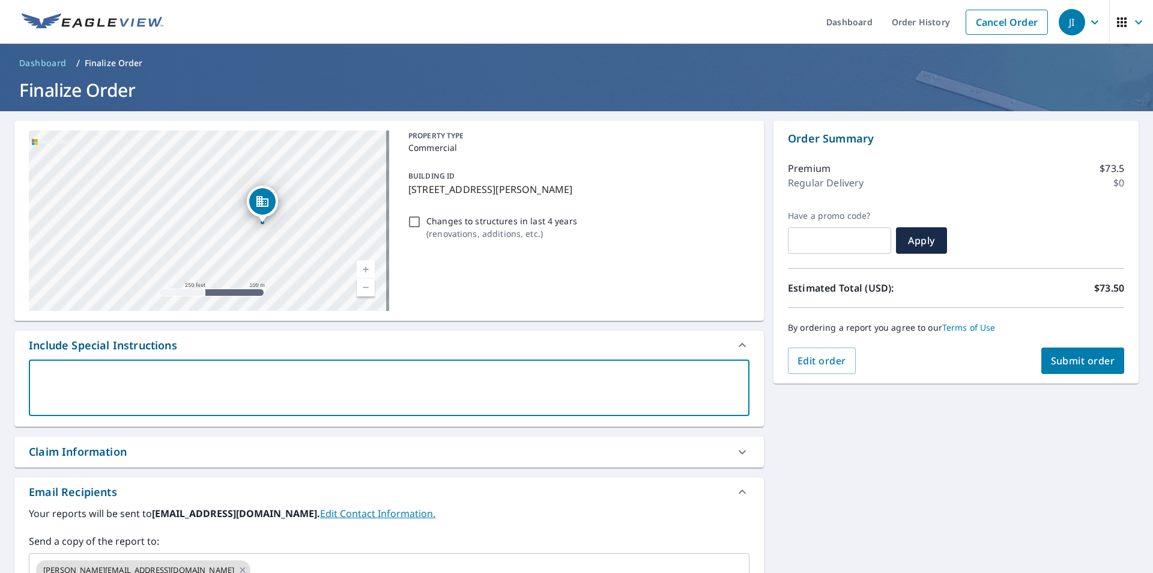
scroll to position [184, 0]
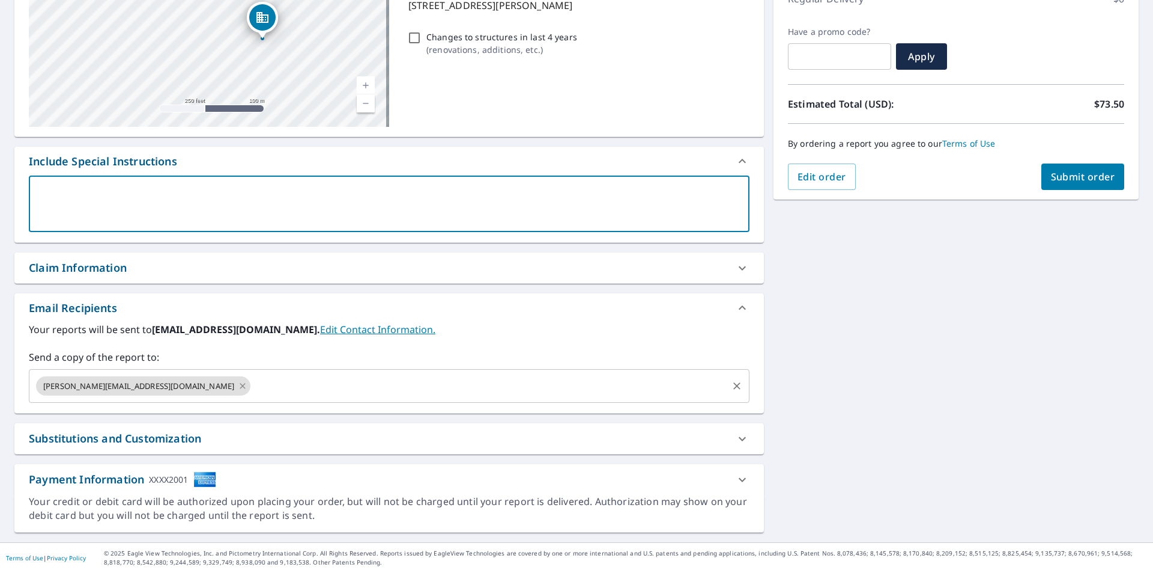
click at [240, 386] on icon at bounding box center [242, 385] width 5 height 5
checkbox input "true"
click at [87, 383] on input "text" at bounding box center [380, 385] width 692 height 23
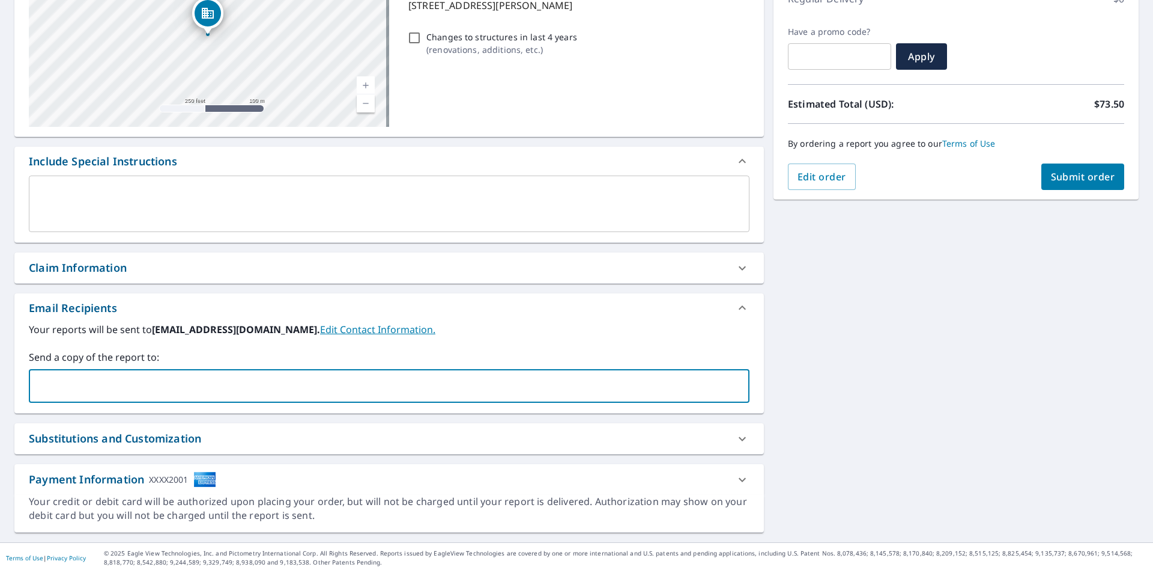
type input "[PERSON_NAME][EMAIL_ADDRESS][DOMAIN_NAME]"
checkbox input "true"
type input "[PERSON_NAME][EMAIL_ADDRESS][DOMAIN_NAME]"
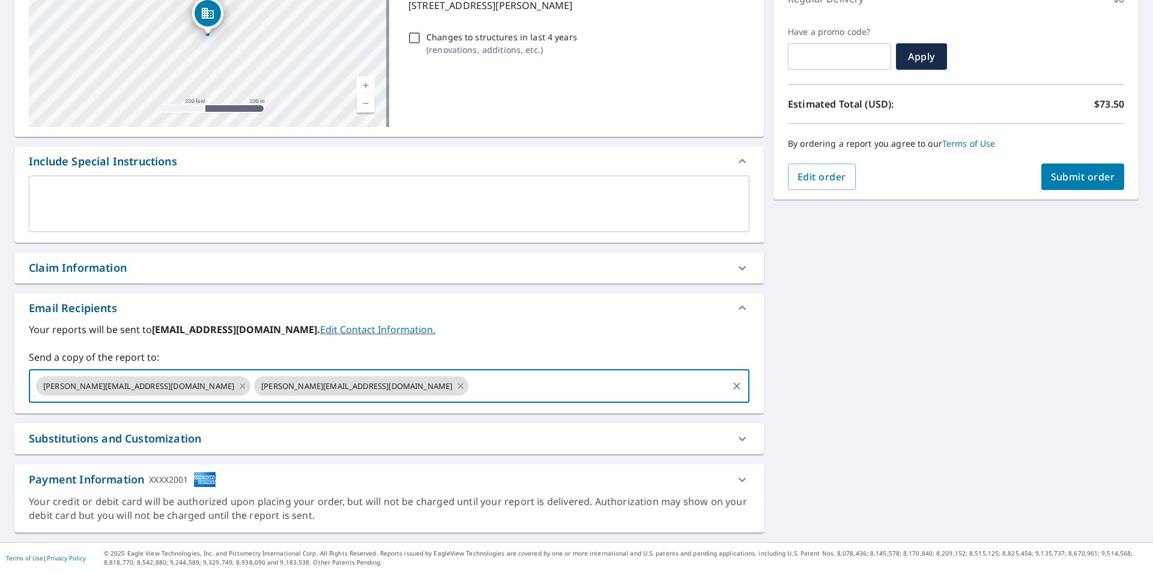
click at [1061, 178] on span "Submit order" at bounding box center [1083, 176] width 64 height 13
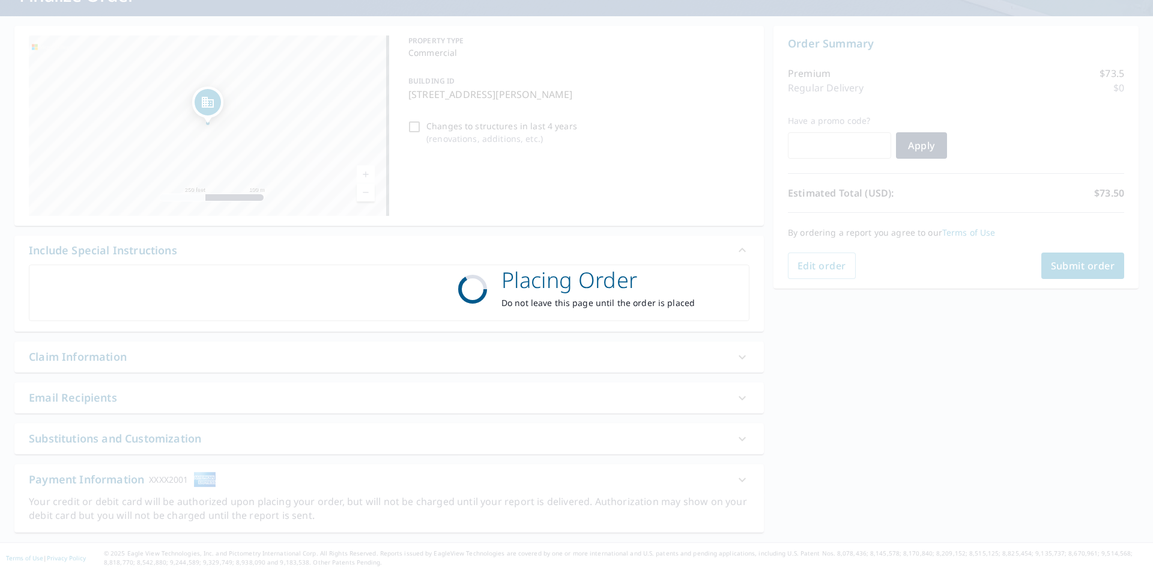
checkbox input "true"
